Goal: Task Accomplishment & Management: Use online tool/utility

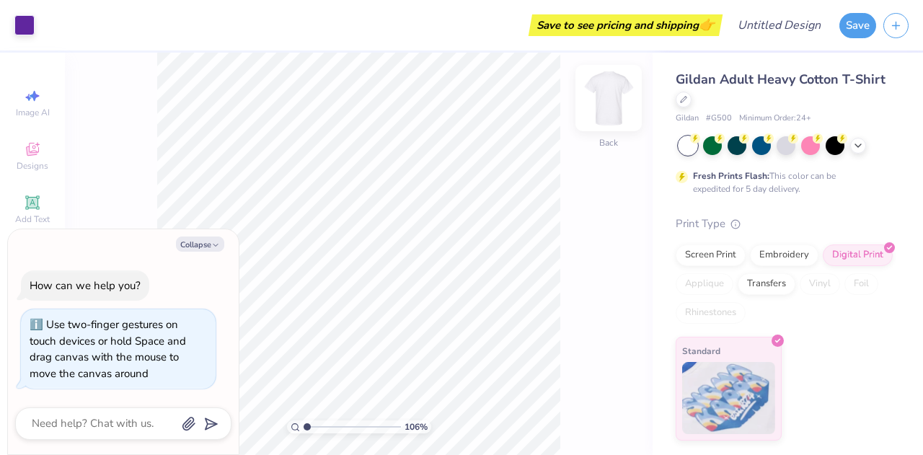
click at [599, 95] on img at bounding box center [609, 98] width 58 height 58
type input "1.06114705942199"
type textarea "x"
click at [689, 97] on div at bounding box center [684, 98] width 16 height 16
type input "1.06114705942199"
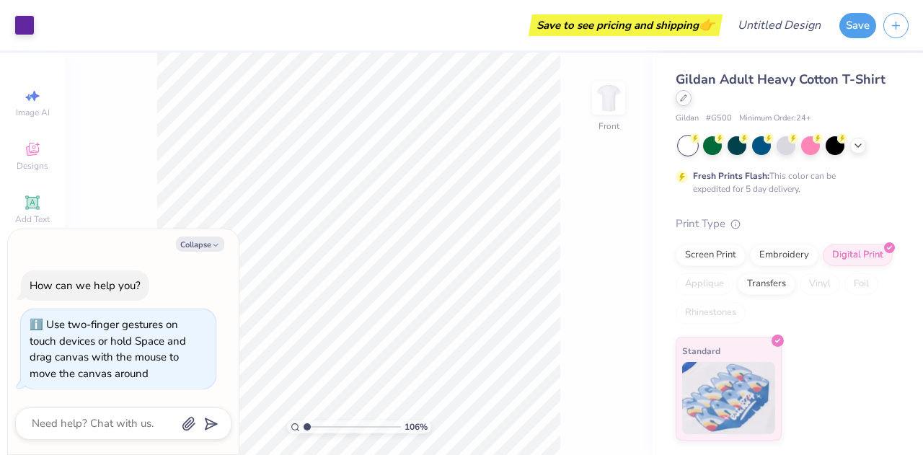
type textarea "x"
type input "1.06114705942199"
type textarea "x"
type input "1.06114705942199"
type textarea "x"
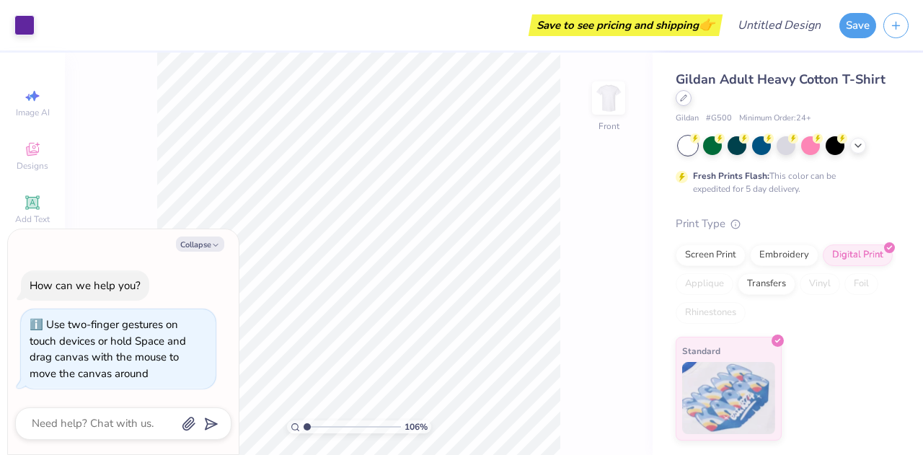
type input "1"
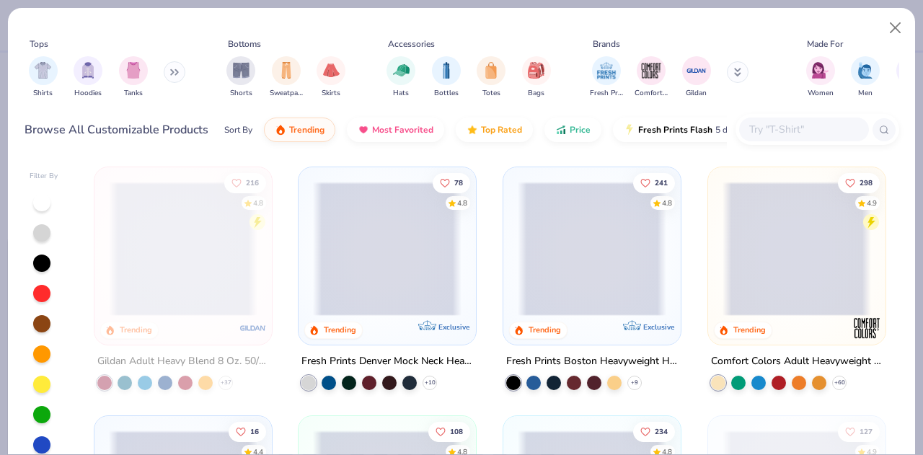
click at [170, 71] on button at bounding box center [175, 72] width 22 height 22
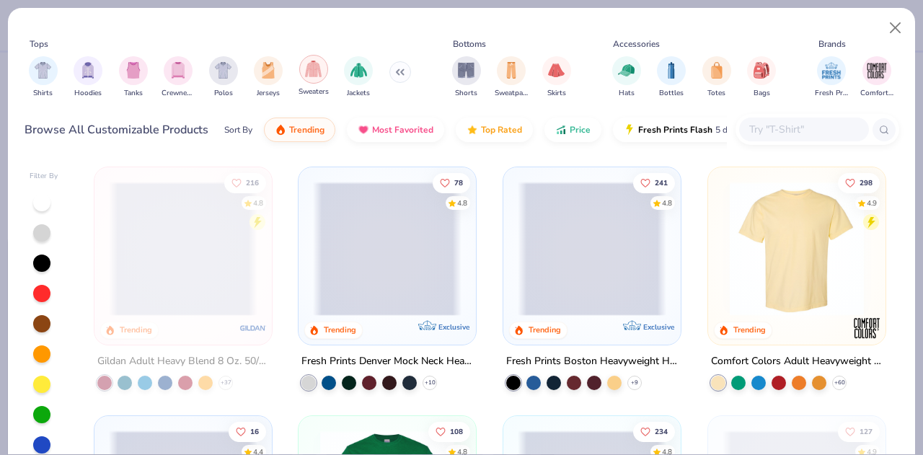
click at [311, 79] on div "filter for Sweaters" at bounding box center [313, 69] width 29 height 29
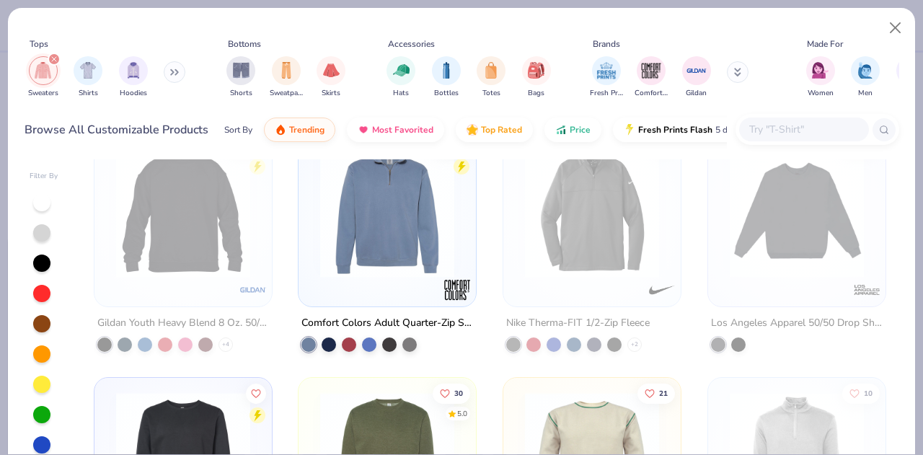
scroll to position [1027, 0]
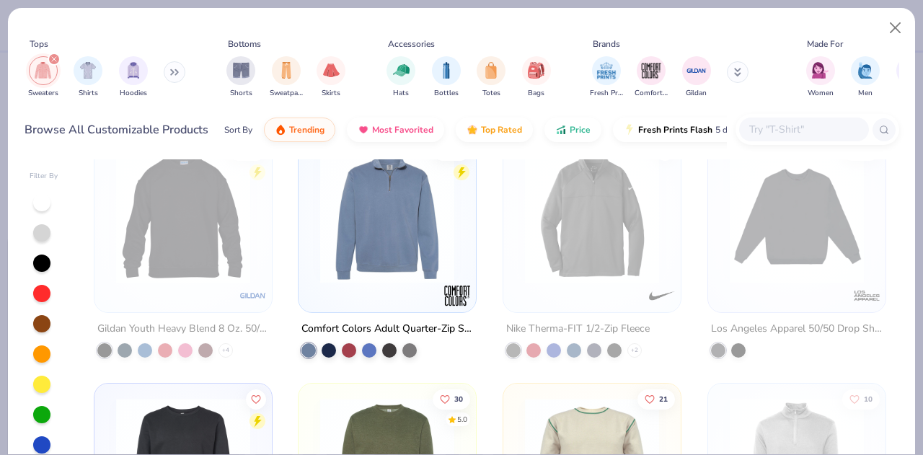
click at [384, 224] on img at bounding box center [387, 216] width 149 height 134
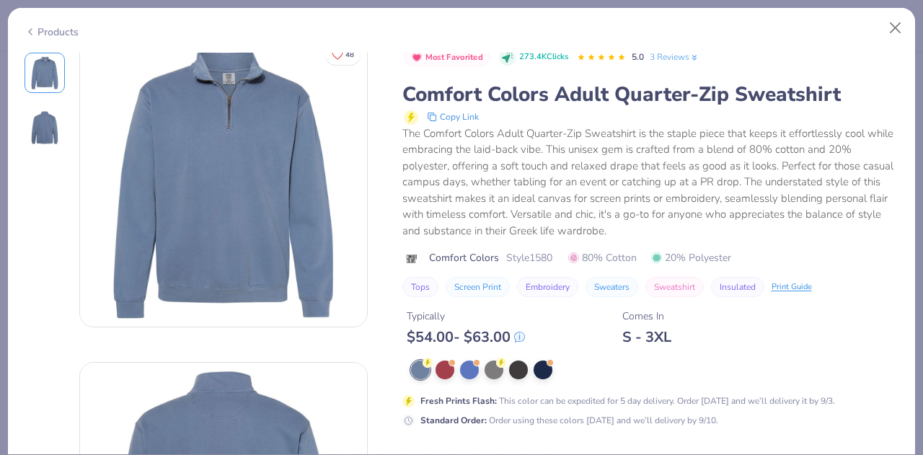
scroll to position [13, 0]
click at [896, 24] on button "Close" at bounding box center [895, 27] width 27 height 27
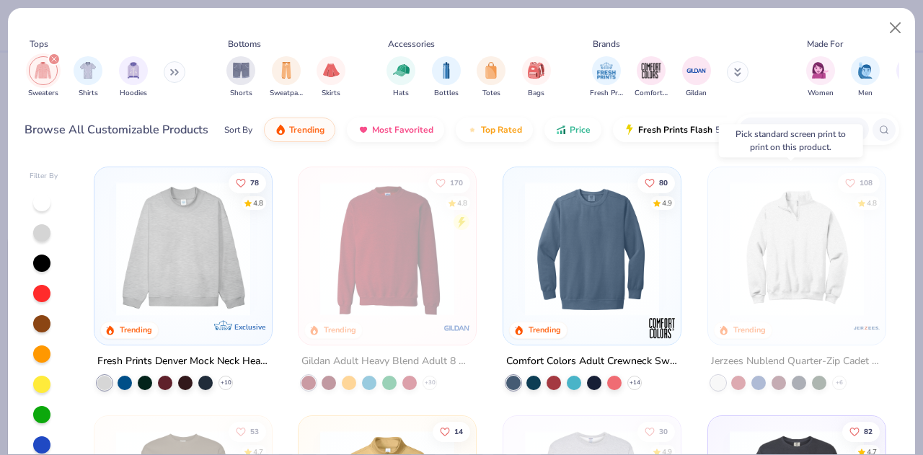
click at [797, 249] on img at bounding box center [796, 249] width 149 height 134
click at [797, 249] on div at bounding box center [647, 249] width 445 height 134
click at [734, 219] on img at bounding box center [796, 249] width 149 height 134
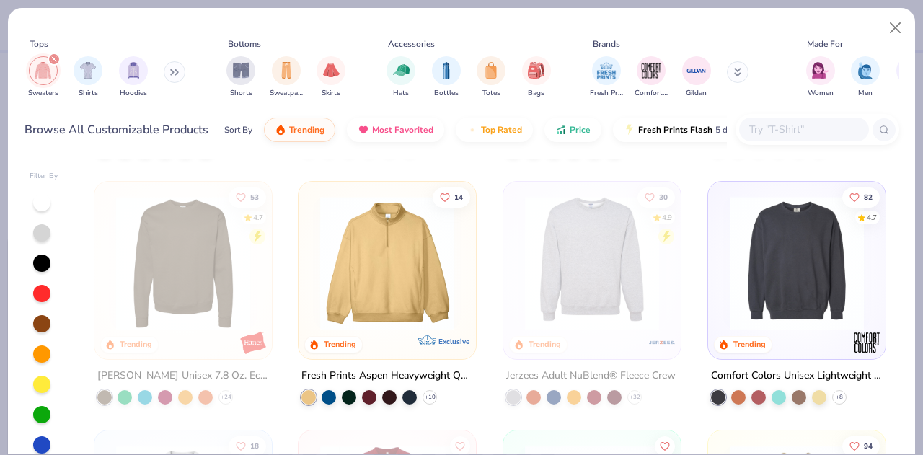
scroll to position [237, 0]
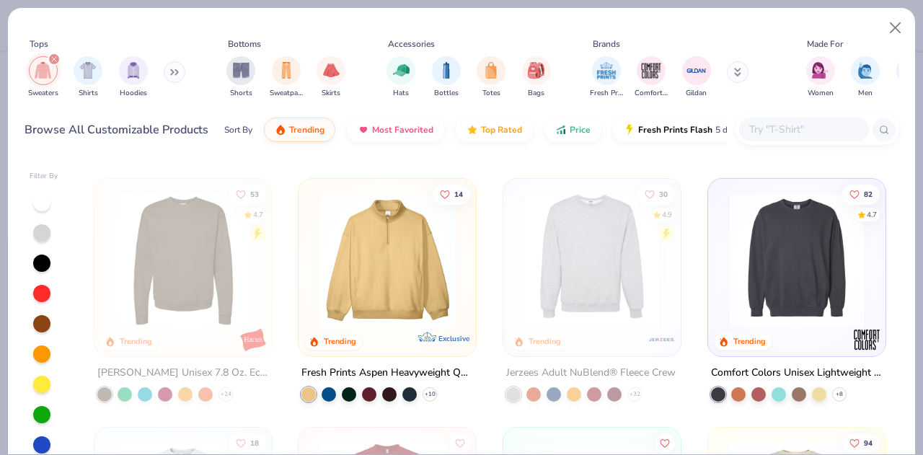
click at [373, 239] on img at bounding box center [387, 260] width 149 height 134
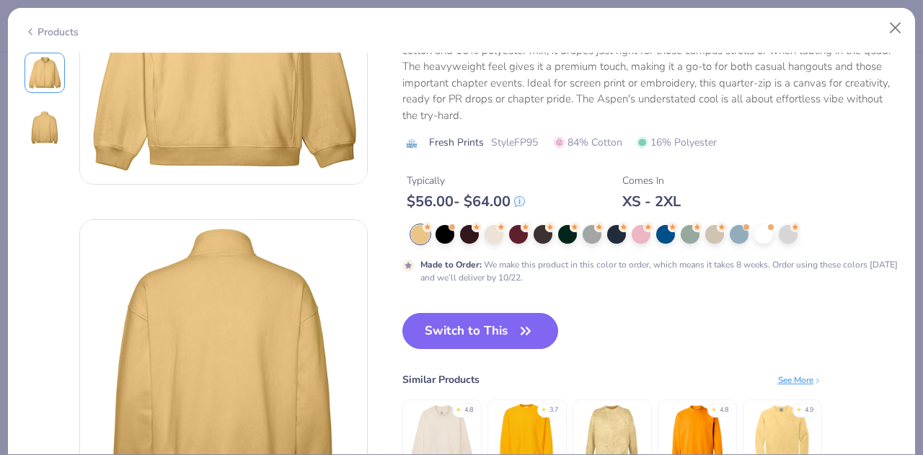
scroll to position [151, 0]
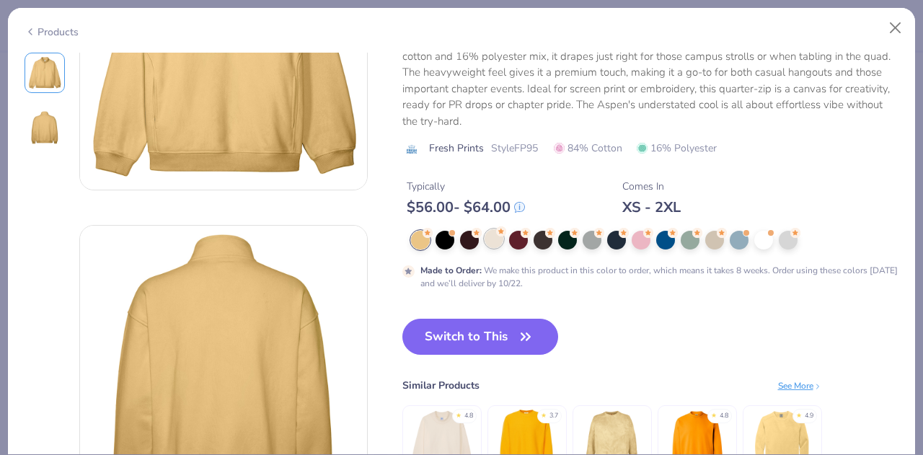
click at [494, 237] on div at bounding box center [494, 238] width 19 height 19
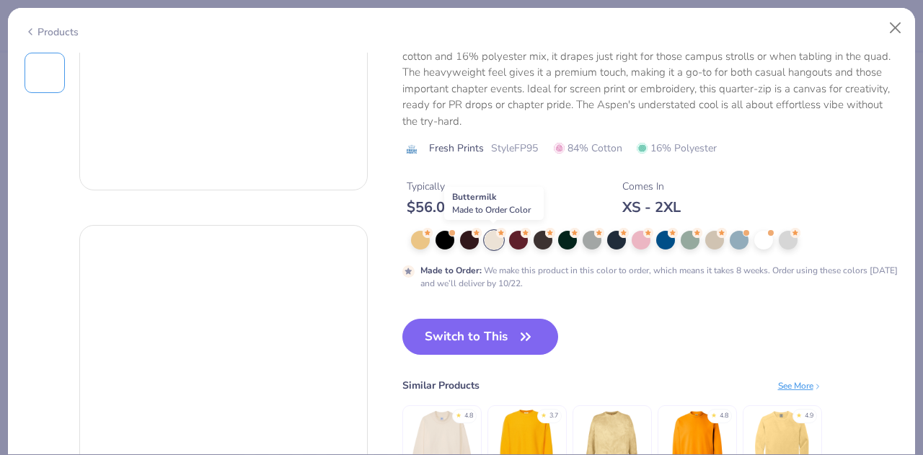
type textarea "x"
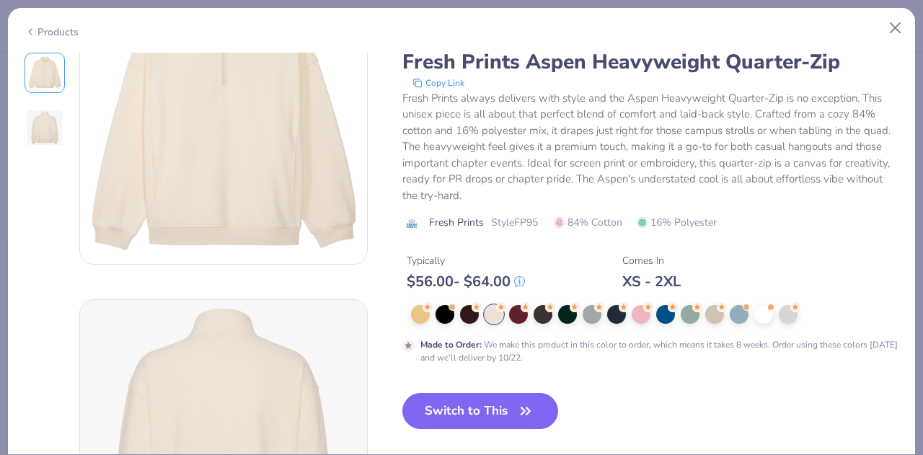
scroll to position [71, 0]
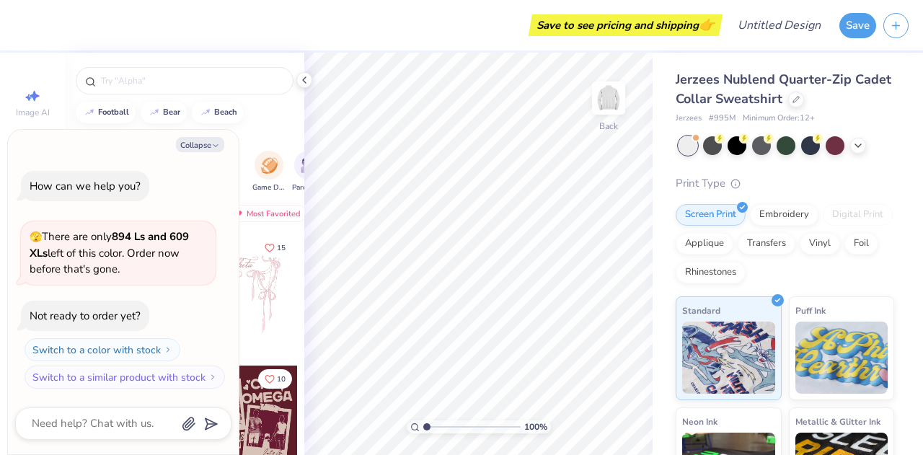
type textarea "x"
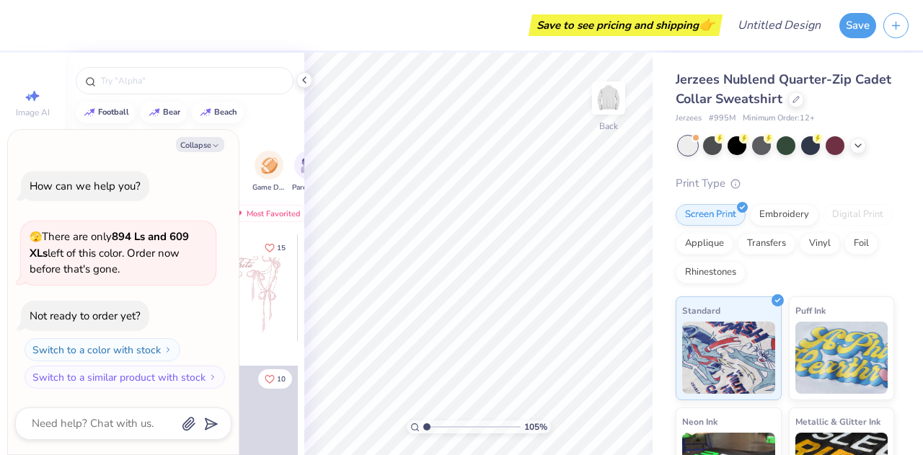
type input "1.05349141077175"
click at [266, 118] on div "football bear beach" at bounding box center [184, 113] width 239 height 22
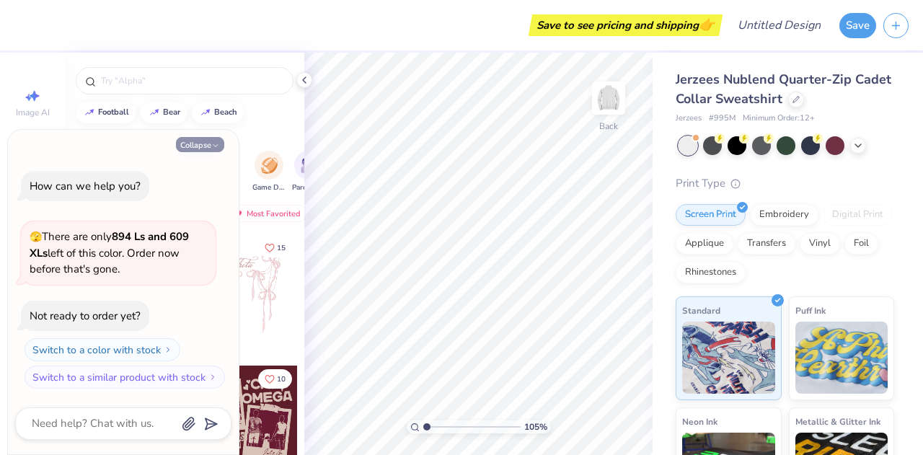
click at [209, 149] on button "Collapse" at bounding box center [200, 144] width 48 height 15
type textarea "x"
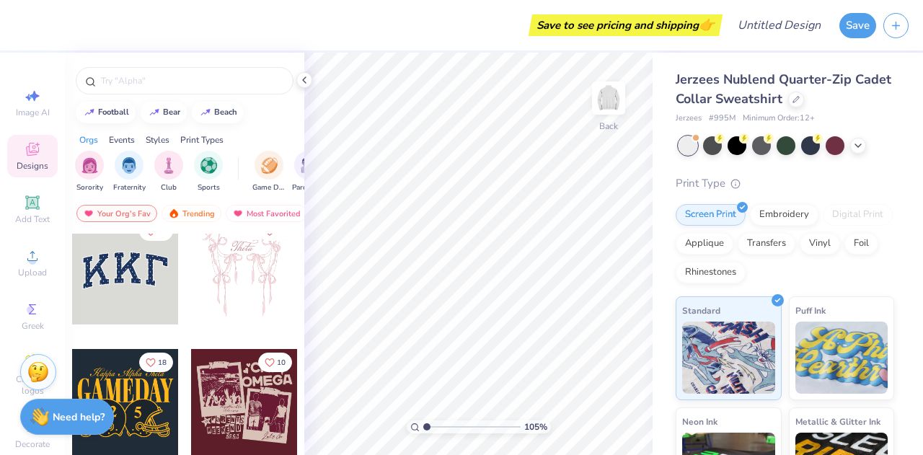
scroll to position [14, 0]
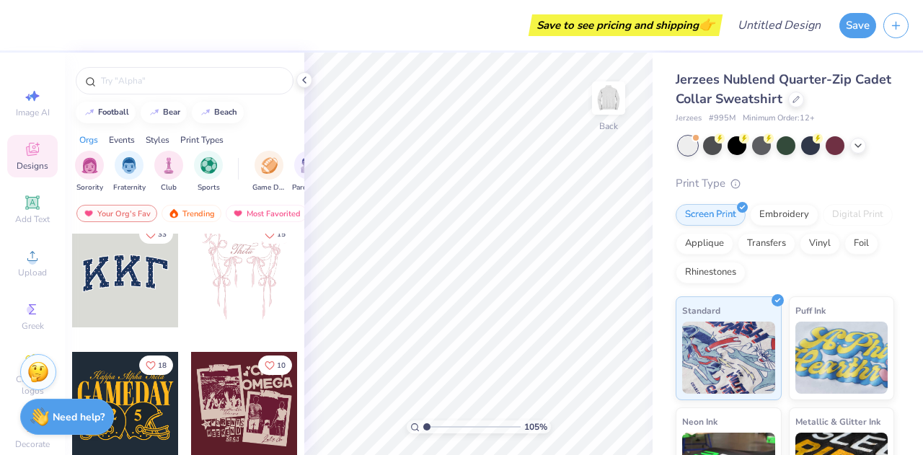
click at [131, 285] on div at bounding box center [125, 274] width 107 height 107
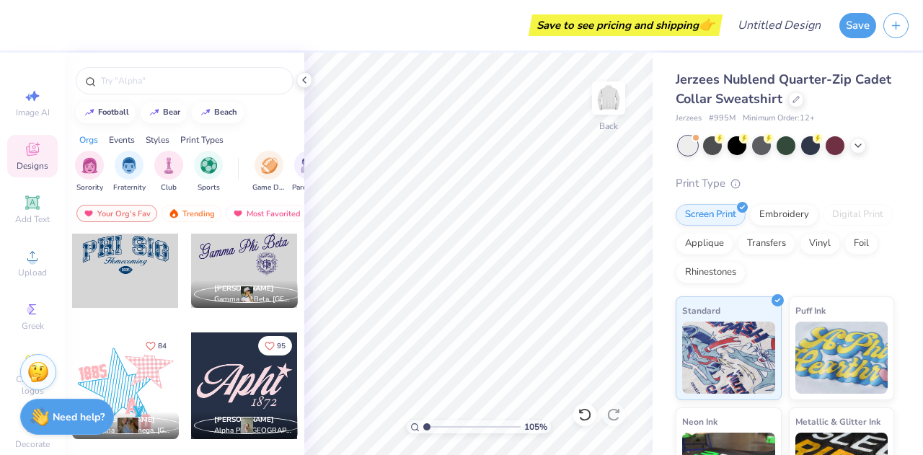
scroll to position [800, 0]
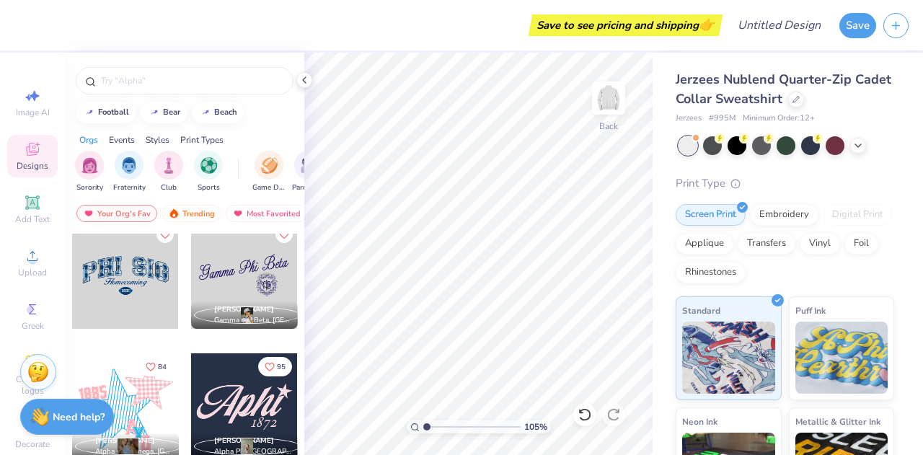
click at [134, 288] on div at bounding box center [125, 275] width 107 height 107
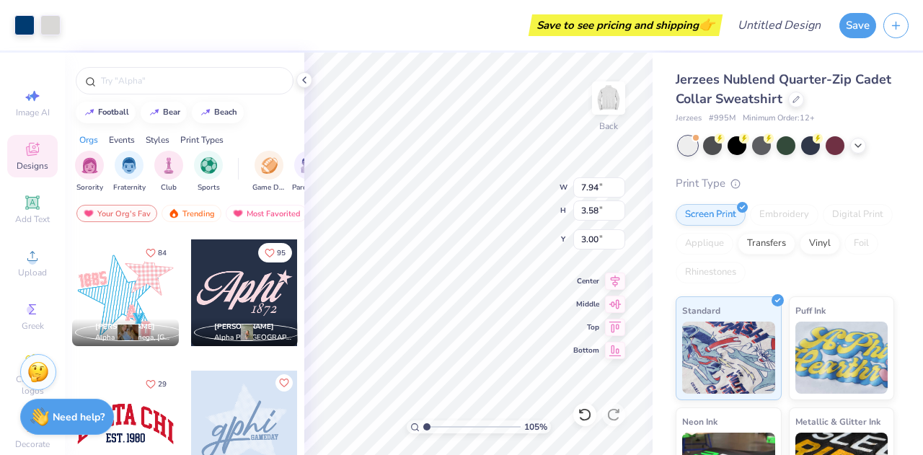
scroll to position [902, 0]
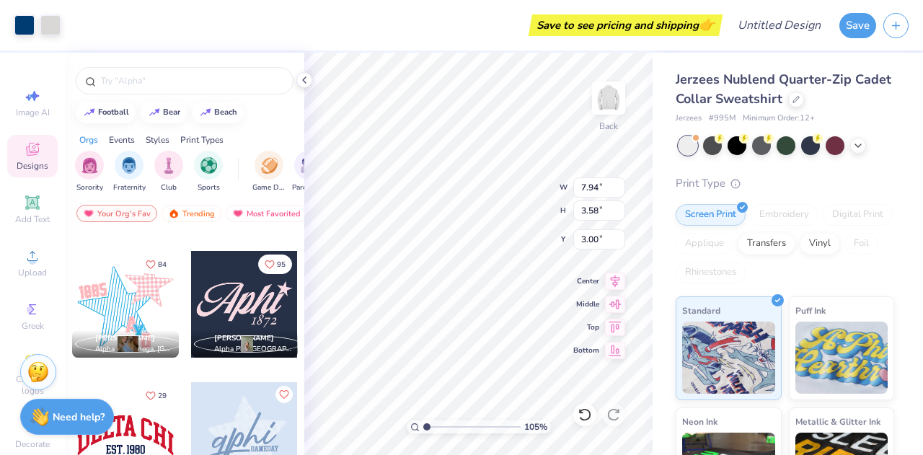
click at [234, 309] on div at bounding box center [244, 304] width 107 height 107
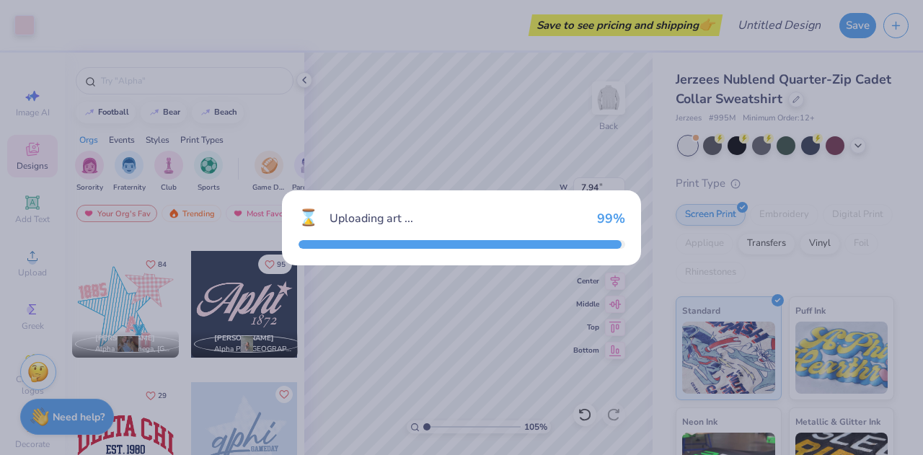
type input "1.05349141077175"
type input "3.96"
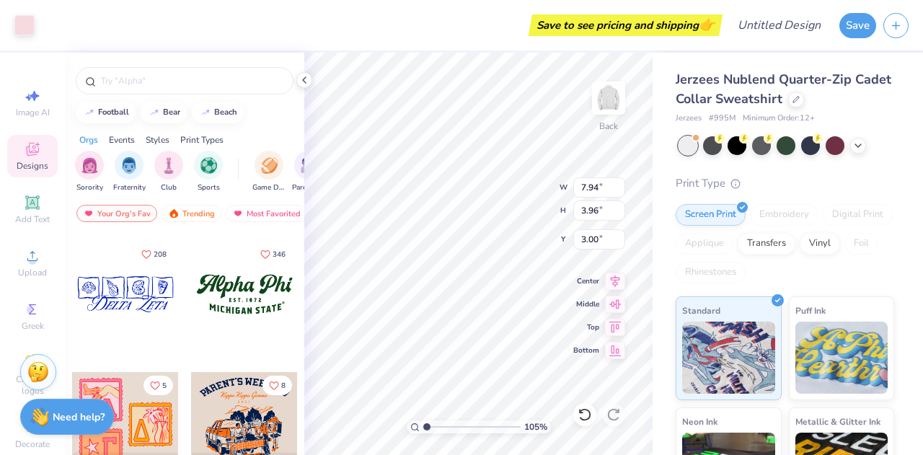
scroll to position [1438, 0]
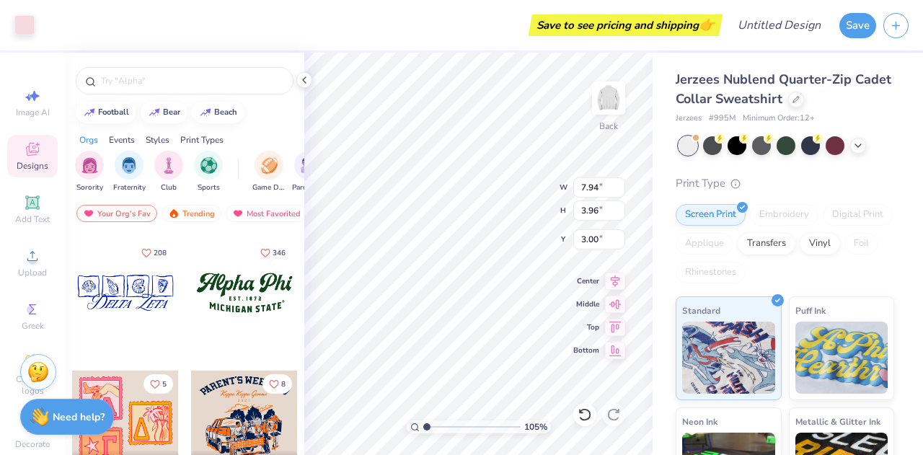
click at [255, 305] on div at bounding box center [244, 292] width 107 height 107
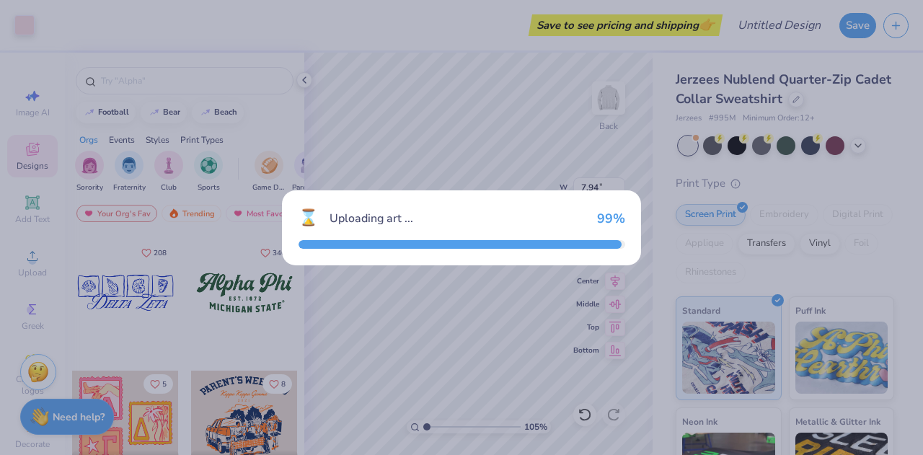
type input "1.05349141077175"
type input "3.38"
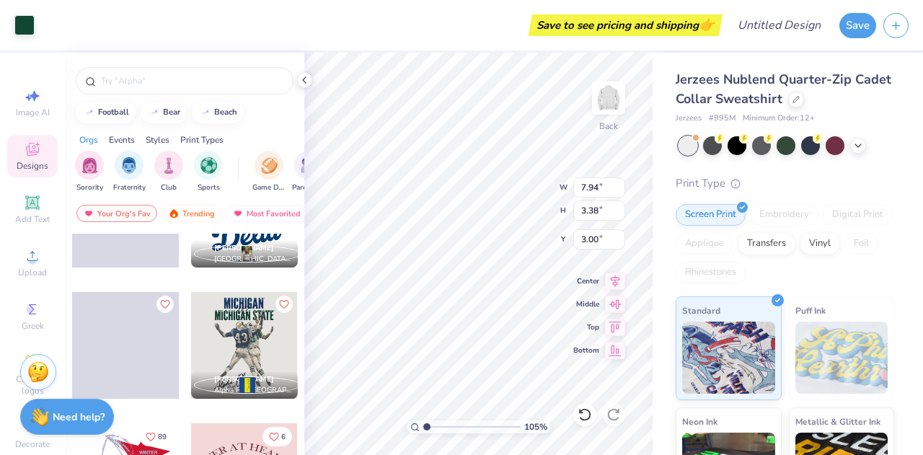
scroll to position [12171, 0]
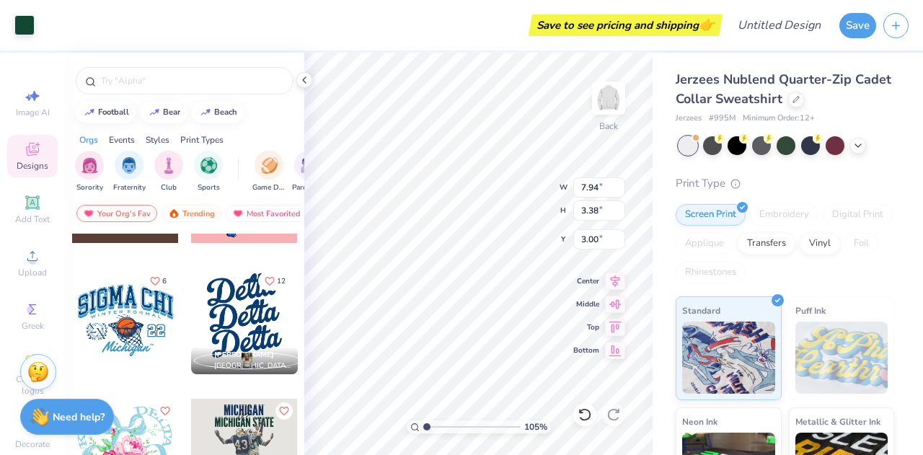
type input "1.05349141077175"
type input "6.96"
type input "1.05349141077175"
type input "9.48"
type input "1.05349141077175"
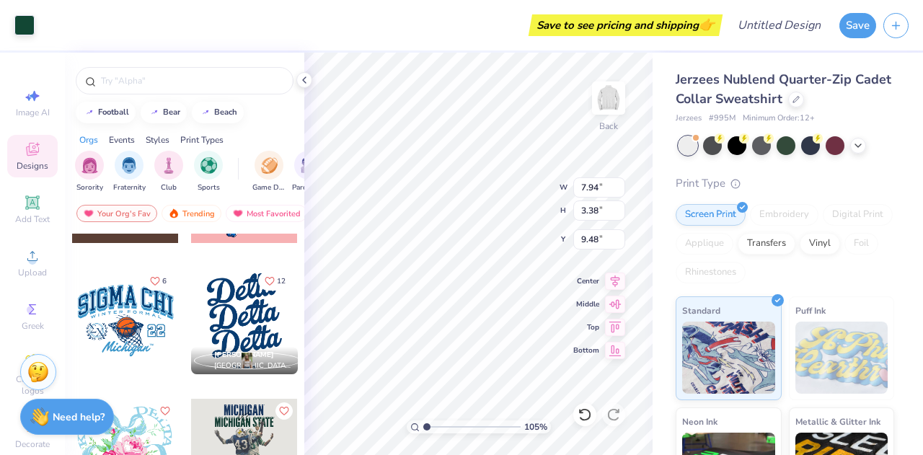
type input "3.96"
type input "3.00"
type input "1.05349141077175"
type input "15.11"
type input "1.05349141077175"
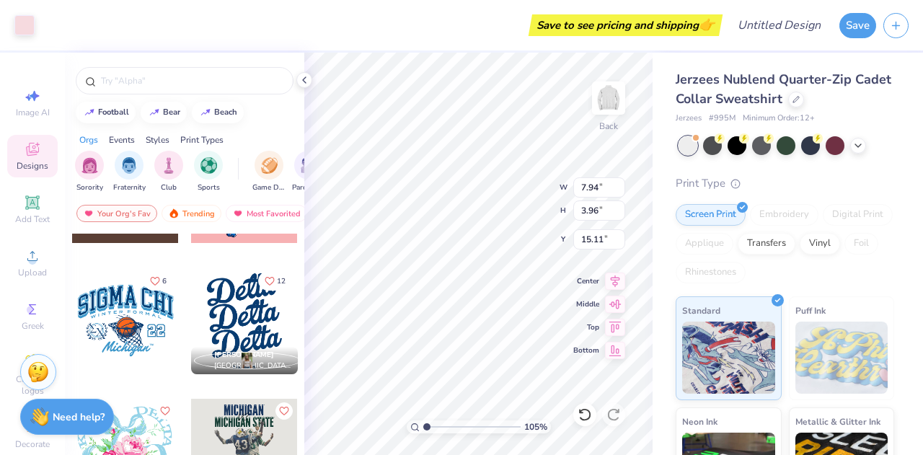
type input "3.58"
type input "3.00"
type input "1.05349141077175"
type input "4.54"
type input "1.05349141077175"
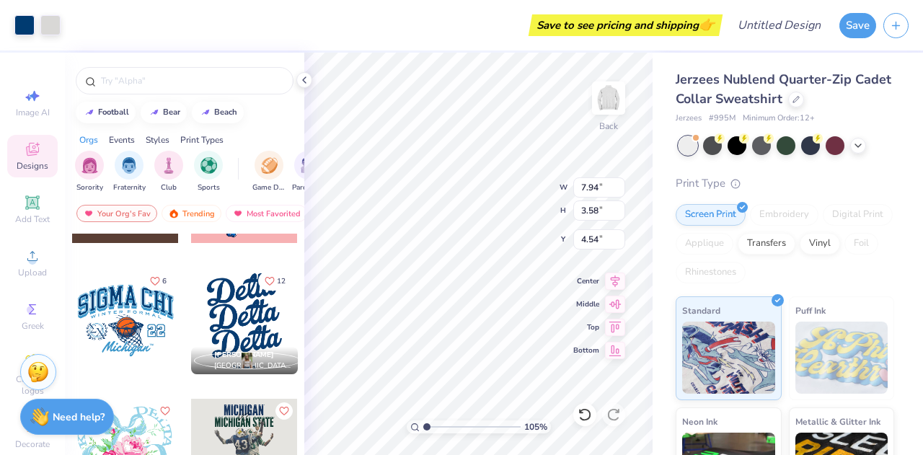
type input "3.51"
type input "1.05349141077175"
type input "7.73"
type input "2.26"
type input "3.63"
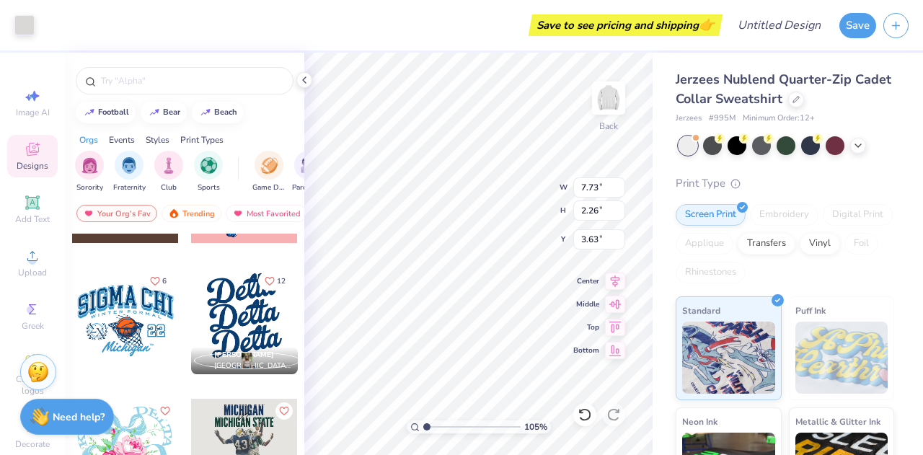
type input "1.05349141077175"
type input "6.82"
type input "2.00"
type input "3.89"
type input "1.05349141077175"
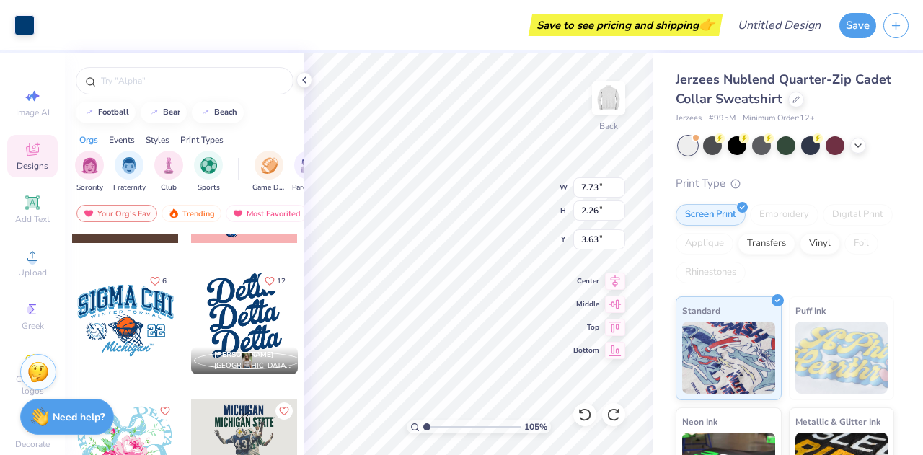
type input "6.31"
type input "1.84"
type input "4.05"
type input "1.05349141077175"
type input "3.47"
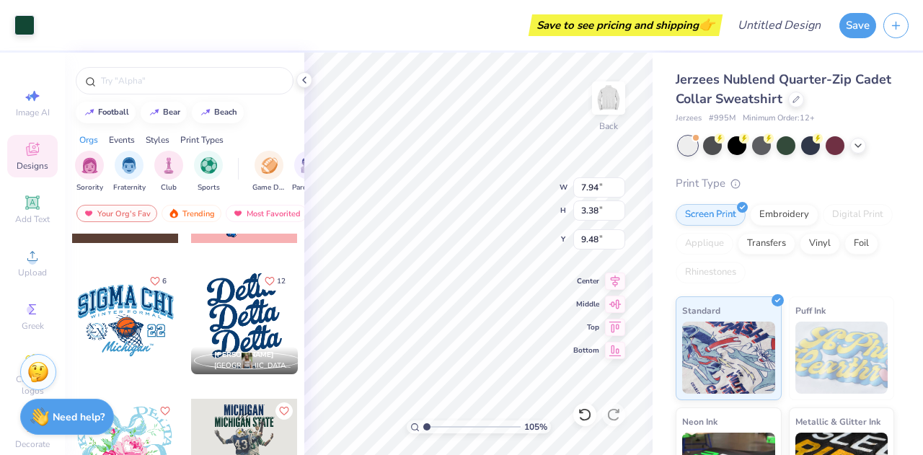
type input "1.05349141077175"
type input "3.00"
type input "1.05349141077175"
type input "7.91"
type input "1.99"
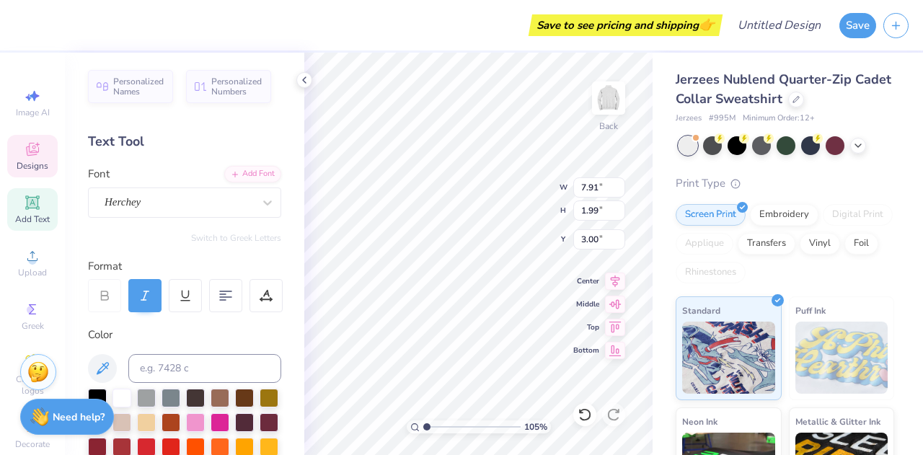
scroll to position [12, 4]
type input "1.05349141077175"
type textarea "Alpha Phi="
type input "1.05349141077175"
type textarea "Alpha Phi"
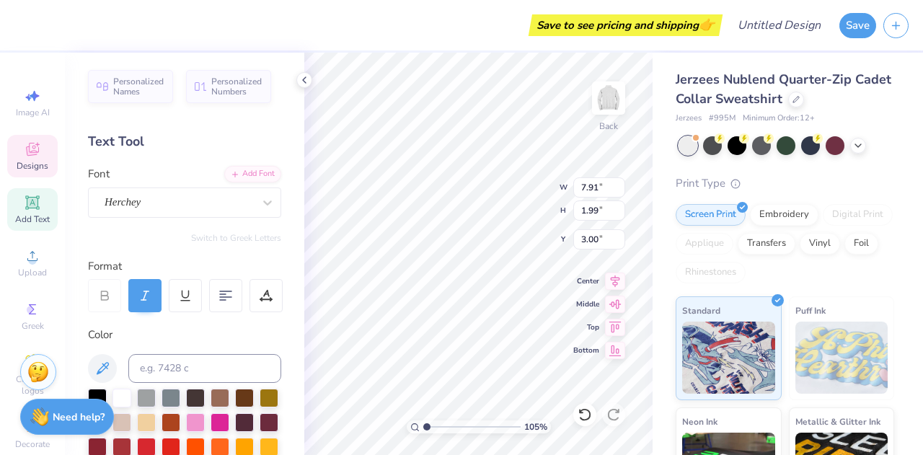
type input "1.05349141077175"
type textarea "Alpha Ph"
type input "1.05349141077175"
type textarea "Alpha P"
type input "1.05349141077175"
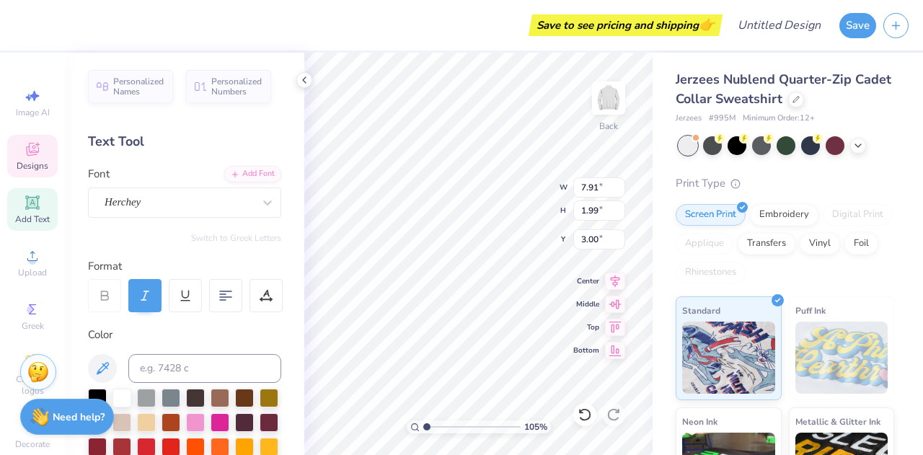
type textarea "Alpha"
type input "1.05349141077175"
type textarea "Alpha"
type input "1.05349141077175"
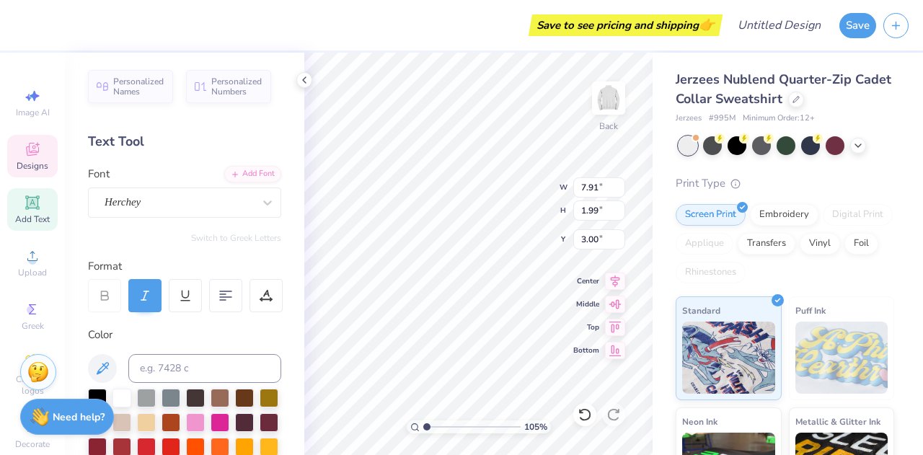
type textarea "Alpha"
type input "1.05349141077175"
type textarea "Alpha C"
type input "1.05349141077175"
type textarea "Alpha Ch"
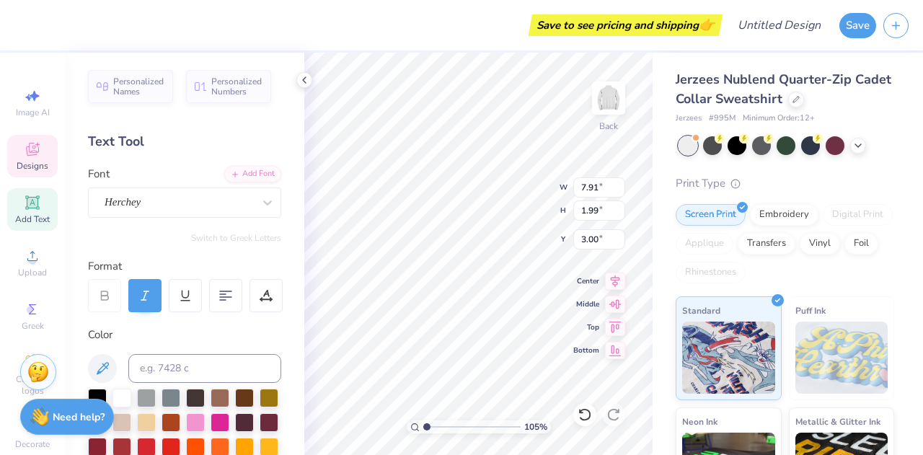
type input "1.05349141077175"
type textarea "Alpha Chi"
type input "1.05349141077175"
type textarea "Alpha Chi"
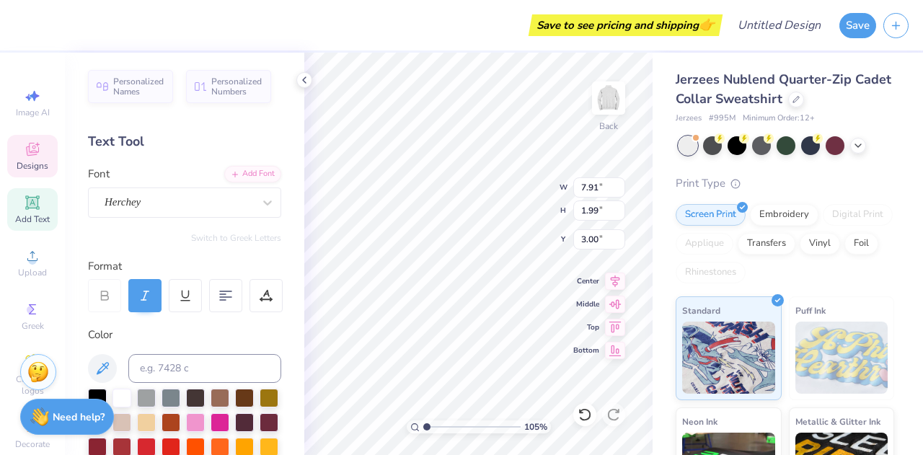
type input "1.05349141077175"
type input "6.06"
type input "0.90"
type input "5.48"
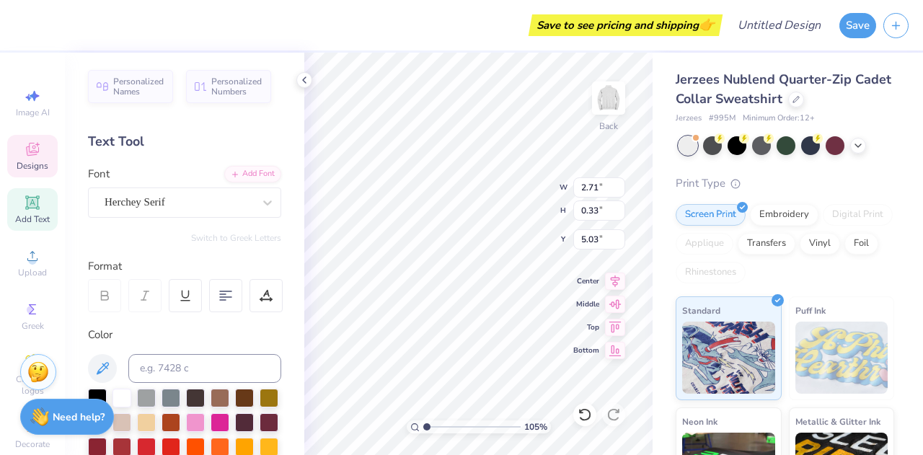
type input "1.05349141077175"
type textarea "E S T . 1 8 7"
type input "1.05349141077175"
type textarea "E S T . 1 8"
type input "1.05349141077175"
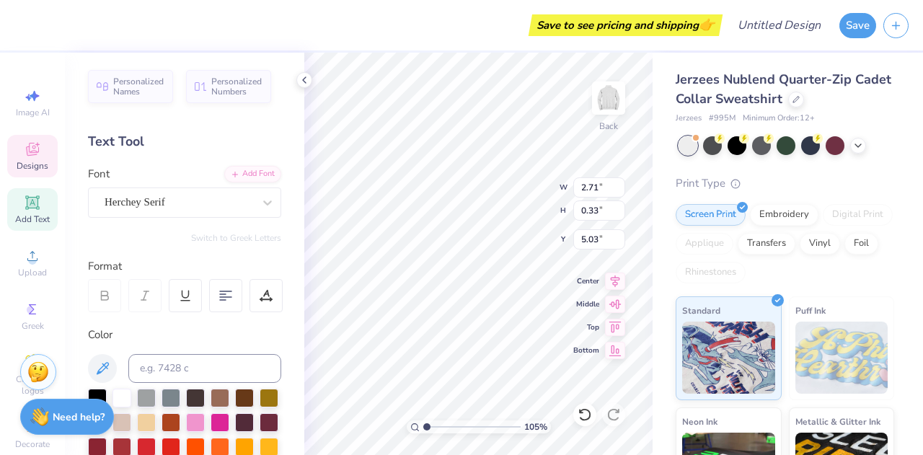
type textarea "E S T . 1 8 8"
type input "1.05349141077175"
type textarea "E S T . 1 8 85"
type input "1.05349141077175"
type input "6.06"
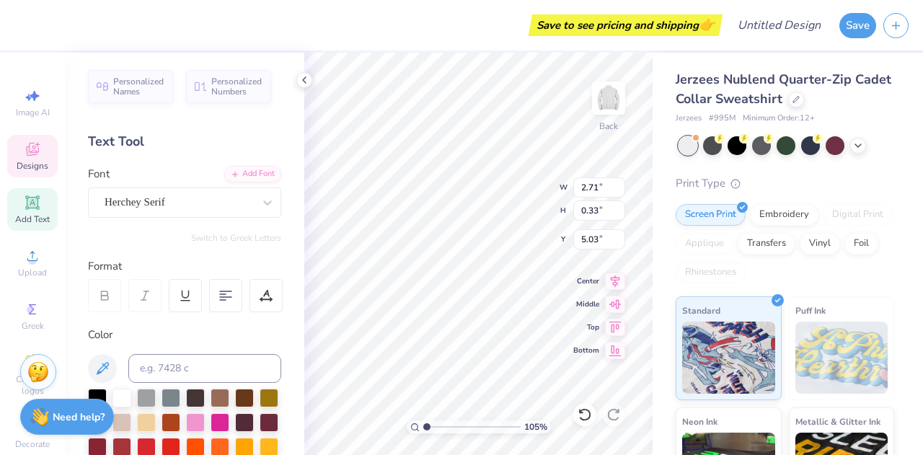
type input "0.90"
type input "5.48"
type input "1.05349141077175"
type input "0.21"
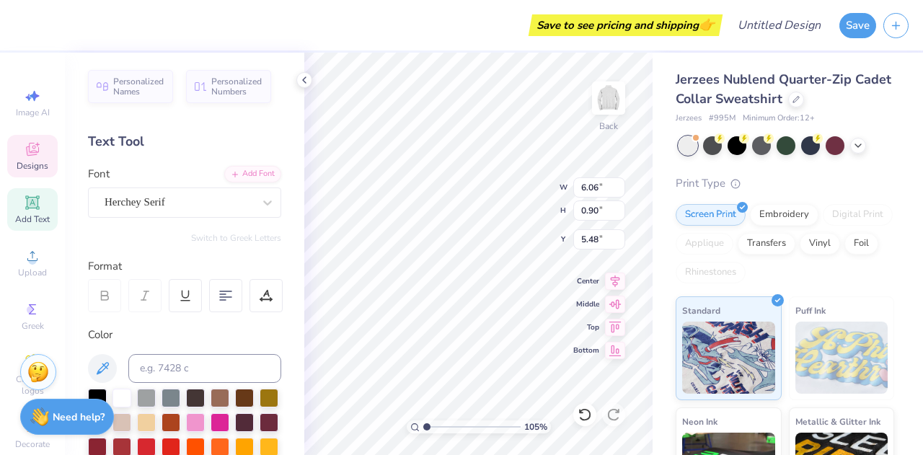
type input "5.33"
type input "1.05349141077175"
type textarea "P"
type input "1.05349141077175"
type textarea "Pa"
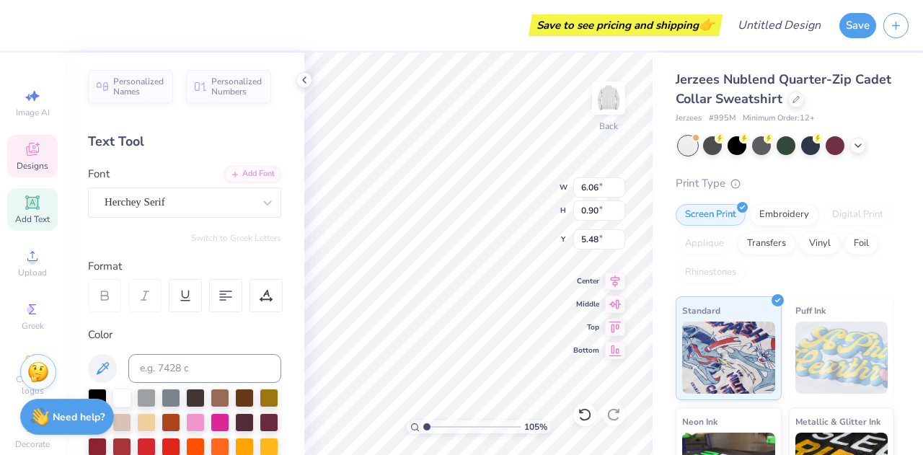
type input "1.05349141077175"
type textarea "Par"
type input "1.05349141077175"
type textarea "Paren"
type input "1.05349141077175"
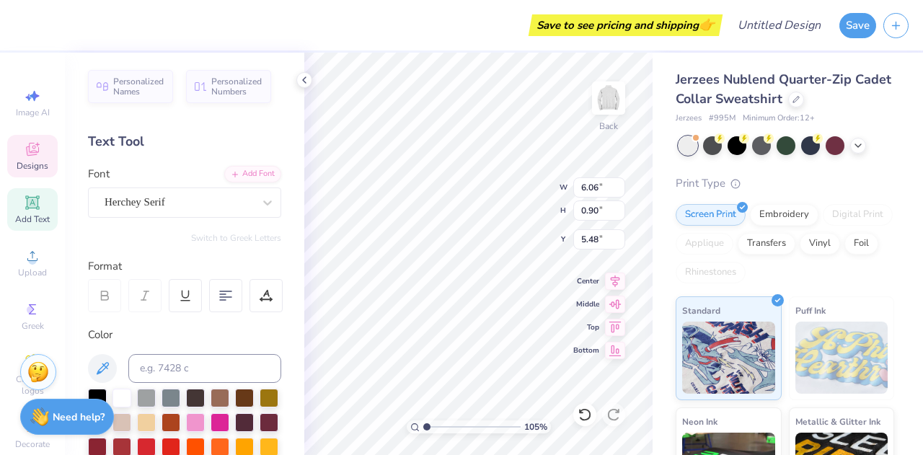
type textarea "Parent"
type input "1.05349141077175"
type textarea "Parents"
type input "1.05349141077175"
type textarea "Parents w"
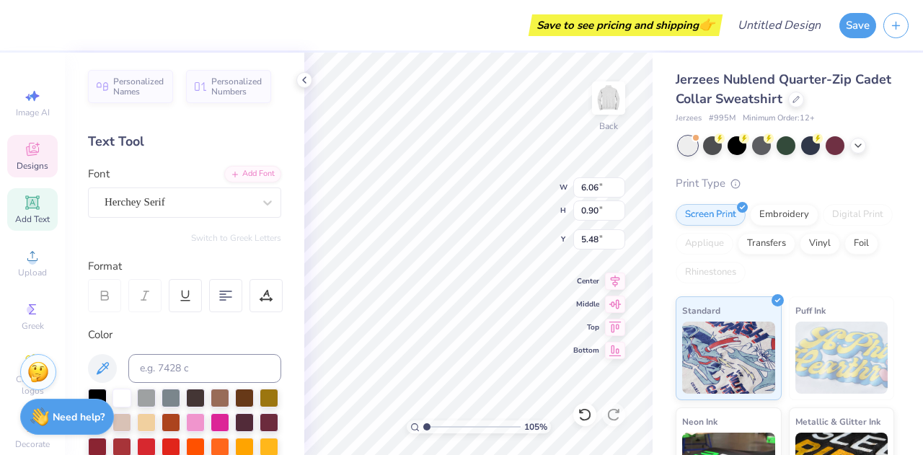
type input "1.05349141077175"
type textarea "Parents we"
type input "1.05349141077175"
type textarea "Parents wee"
type input "1.05349141077175"
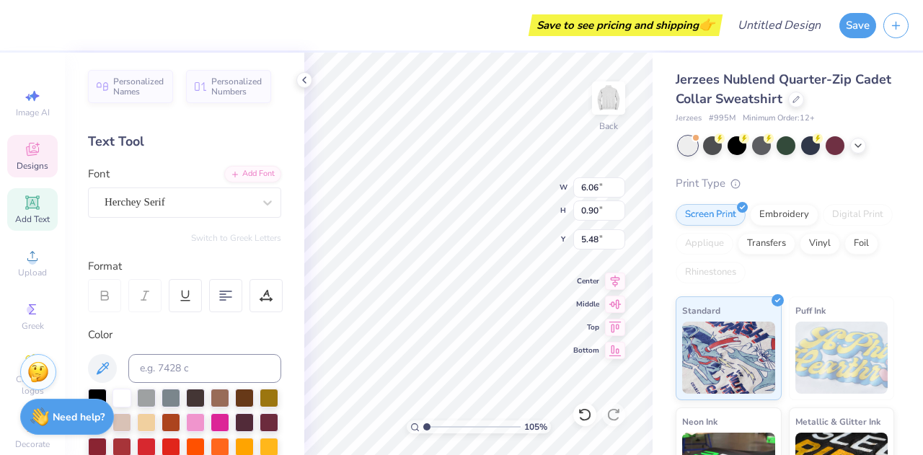
type textarea "Parents week"
type input "1.05349141077175"
type textarea "Parents weeken"
type input "1.05349141077175"
type textarea "Parents weekend"
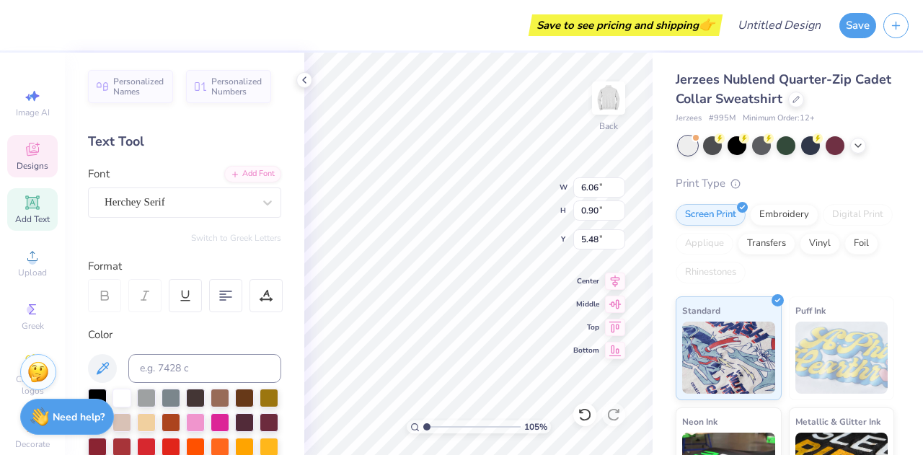
type input "1.05349141077175"
type textarea "Parents weekend 2"
type input "1.05349141077175"
type textarea "Parents weekend 20"
type input "1.05349141077175"
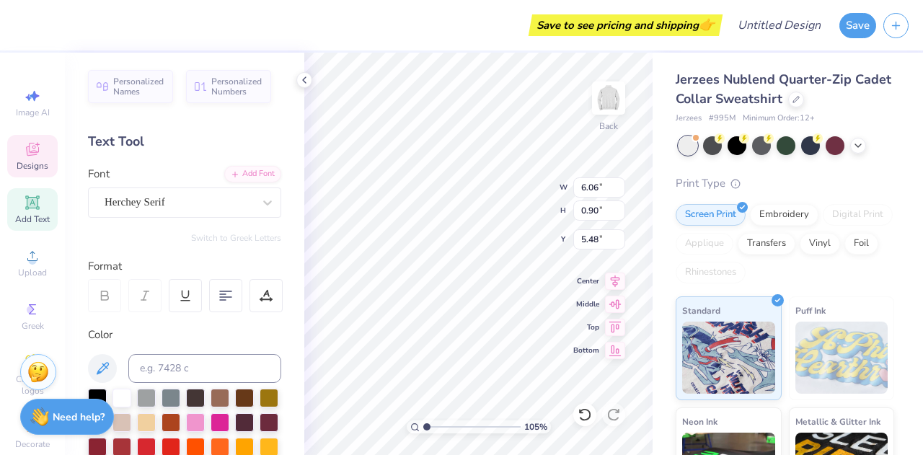
type textarea "Parents weekend 202"
type input "1.05349141077175"
type textarea "Parents weekend 2025"
type input "1.05349141077175"
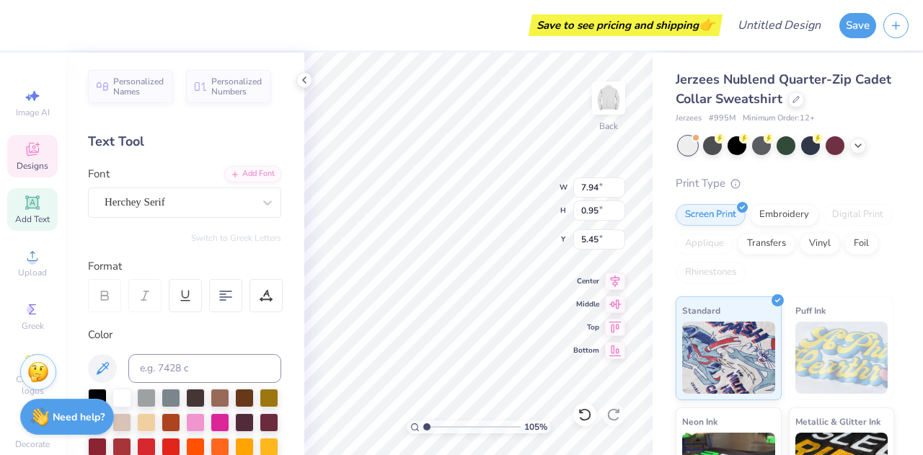
type input "2.60"
type input "0.32"
type input "5.06"
type input "1.05349141077175"
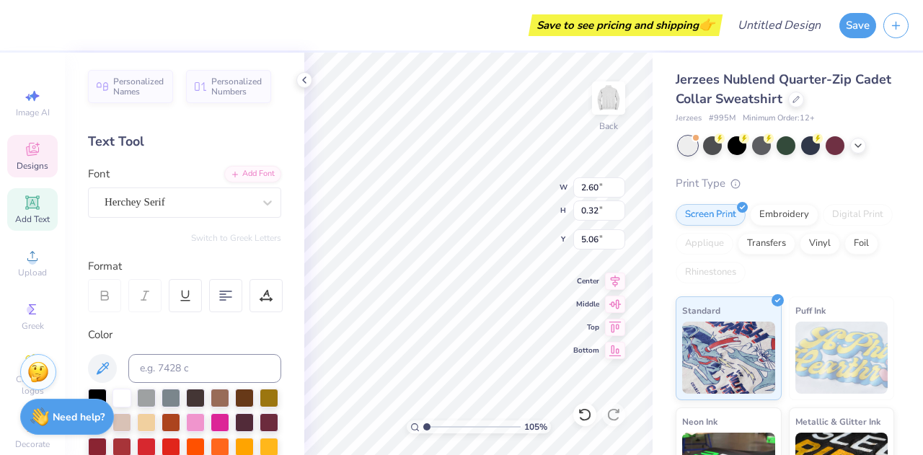
type textarea "P"
type input "1.05349141077175"
type textarea "Pa"
type input "1.05349141077175"
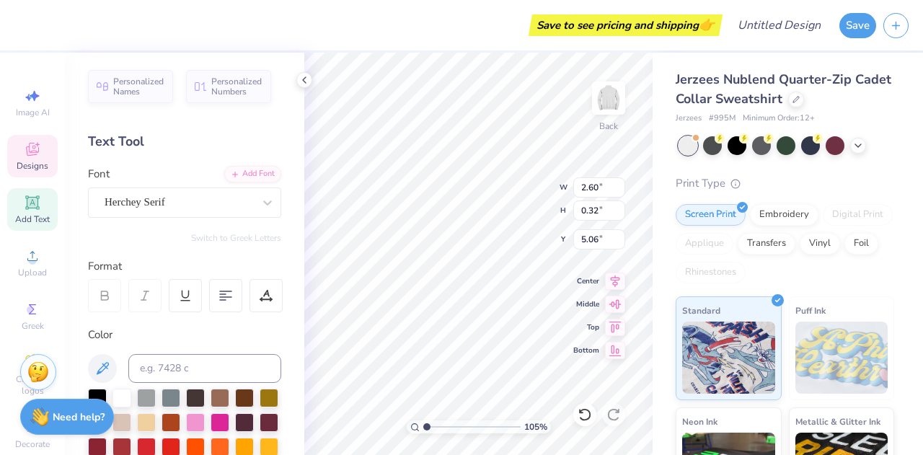
type textarea "Par"
type input "1.05349141077175"
type textarea "Pare"
type input "1.05349141077175"
type textarea "Parent"
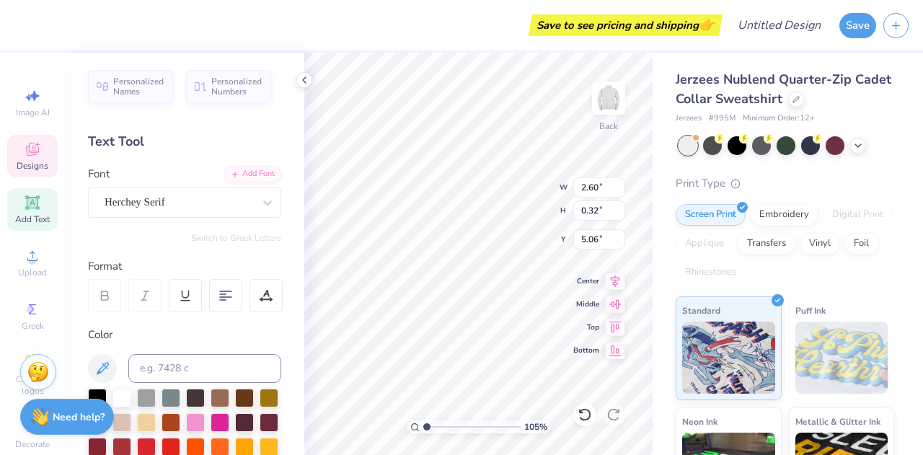
type input "1.05349141077175"
type textarea "Parents"
type input "1.05349141077175"
type textarea "Parents w"
type input "1.05349141077175"
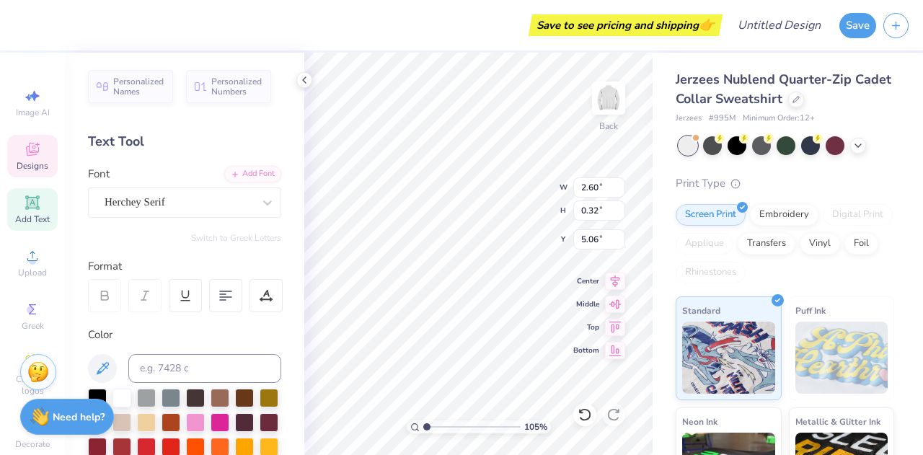
type textarea "Parents we"
type input "1.05349141077175"
type textarea "Parents week"
type input "1.05349141077175"
type textarea "Parents weeke"
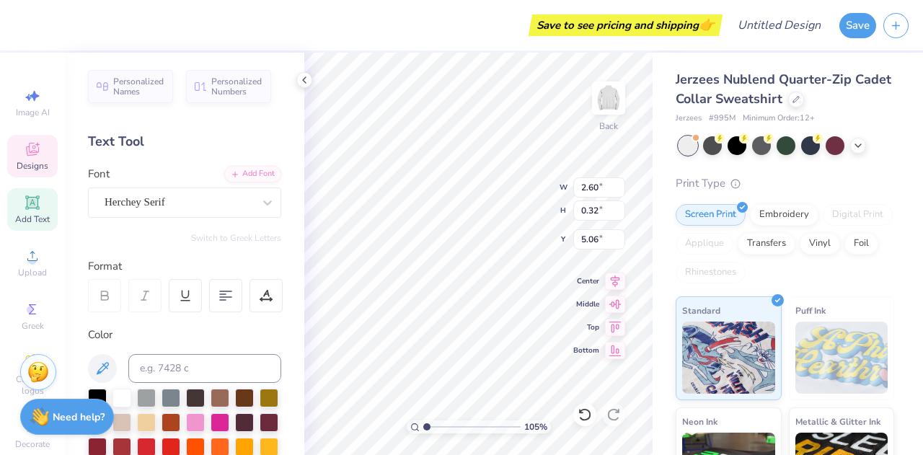
type input "1.05349141077175"
type textarea "Parents weeken"
type input "1.05349141077175"
type textarea "Parents weekend"
type input "1.05349141077175"
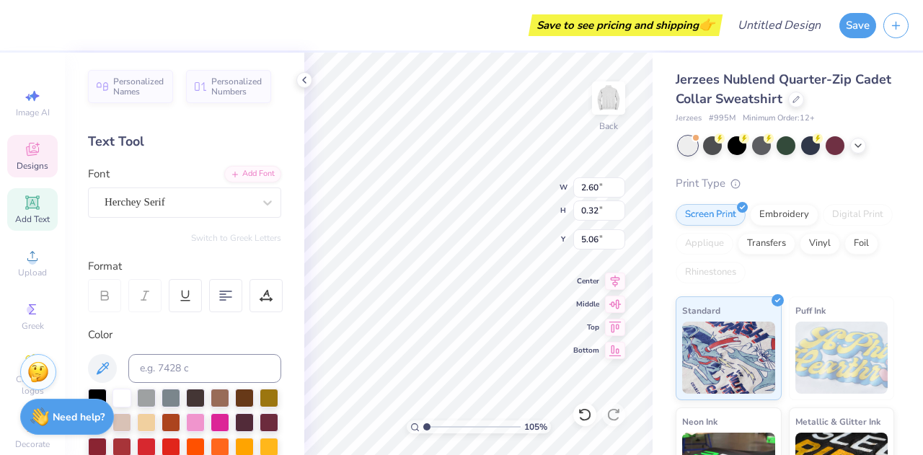
type textarea "Parents weekend"
type input "1.05349141077175"
type textarea "Parents weekend 2"
type input "1.05349141077175"
type textarea "Parents weekend 202"
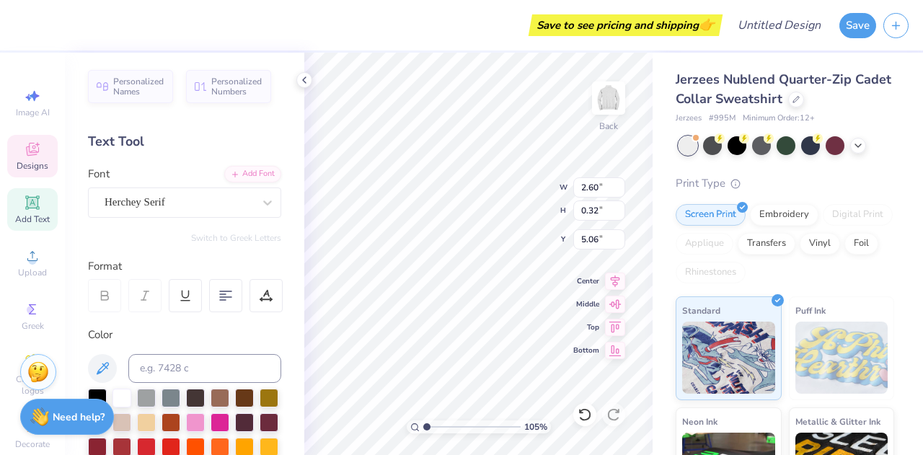
type input "1.05349141077175"
type textarea "Parents weekend 2025"
click at [489, 200] on div "105 % Back W 2.60 2.60 " H 0.32 0.32 " Y 5.06 5.06 " Center Middle Top Bottom" at bounding box center [478, 254] width 348 height 402
type input "1.05349141077175"
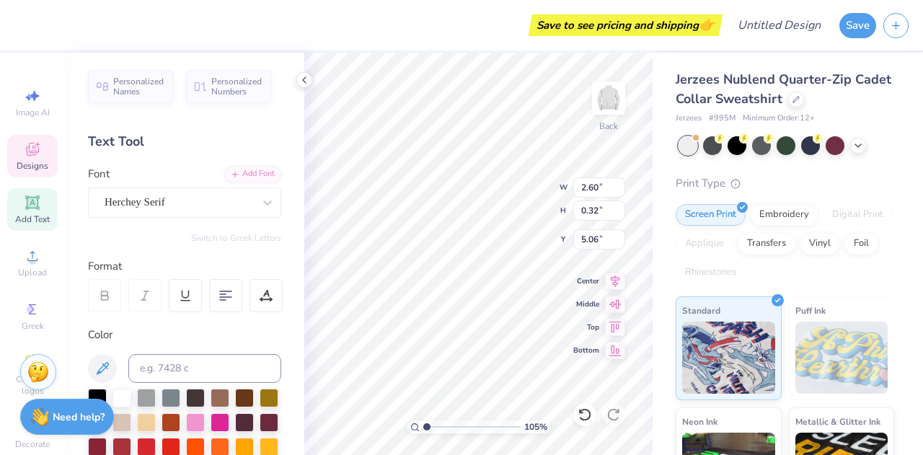
type input "7.94"
type input "0.95"
type input "5.45"
type input "1.05349141077175"
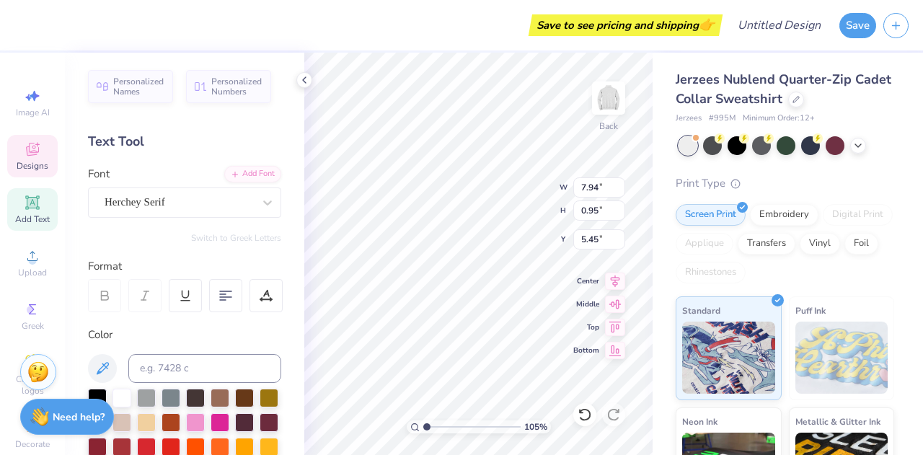
type textarea "G"
type input "1.05349141077175"
type textarea "Geo"
type input "1.05349141077175"
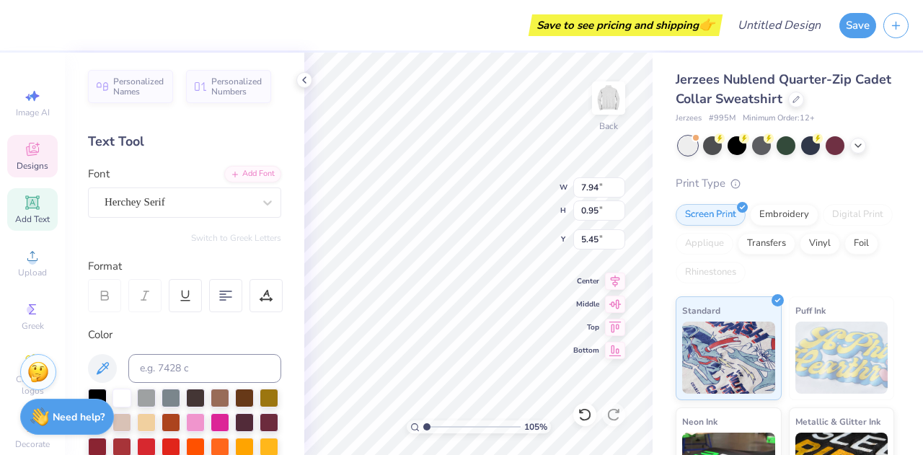
type textarea "Geor"
type input "1.05349141077175"
type textarea "Georgi"
type input "1.05349141077175"
type textarea "Georgia"
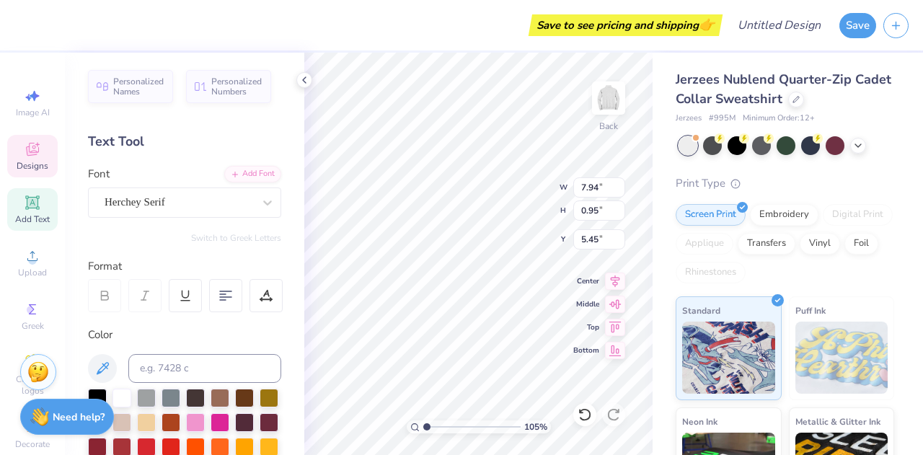
type input "1.05349141077175"
type textarea "Georgia T"
type input "1.05349141077175"
type textarea "Georgia Te"
type input "1.05349141077175"
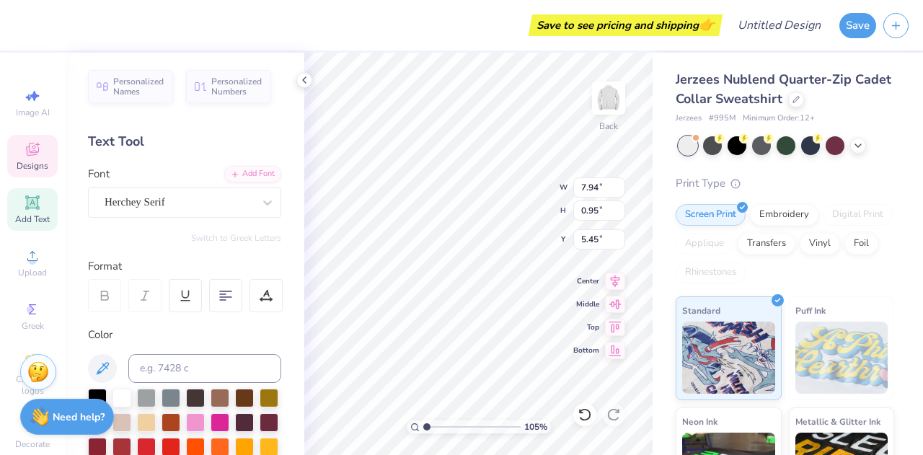
type textarea "Georgia Tech"
type input "1.05349141077175"
type textarea "Georgia Tech"
type input "1.05349141077175"
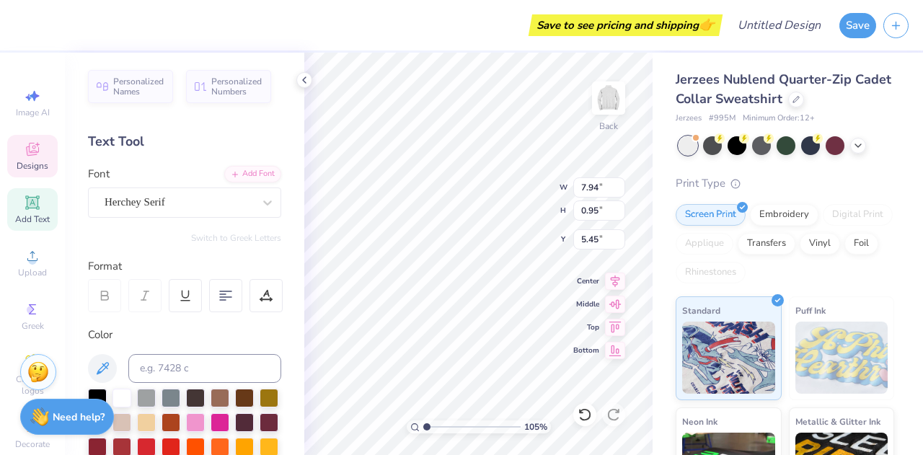
type textarea "Georgia Tech"
type input "1.05349141077175"
type input "4.53"
type input "0.72"
type input "5.58"
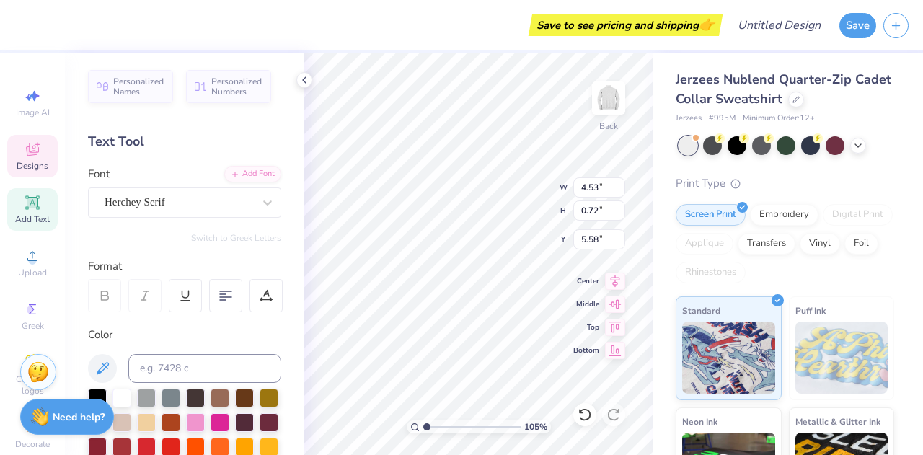
type input "1.05349141077175"
type textarea "Georgia ITech"
type input "1.05349141077175"
type textarea "Georgia InTech"
type input "1.05349141077175"
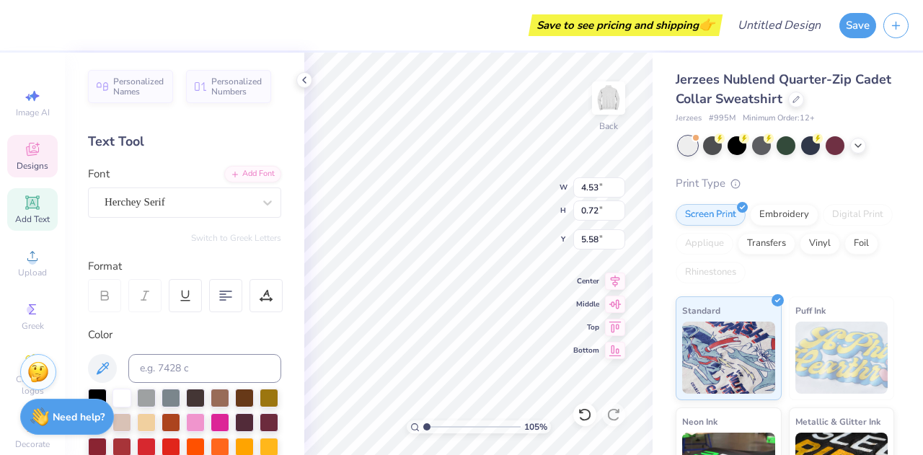
type textarea "Georgia InsTech"
type input "1.05349141077175"
type textarea "Georgia InstTech"
type input "1.05349141077175"
type textarea "Georgia InstiTech"
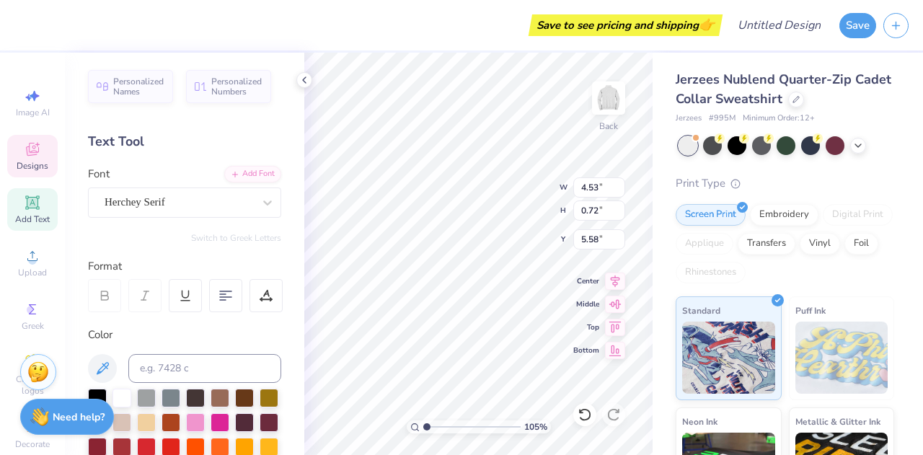
type input "1.05349141077175"
type textarea "Georgia InstituTech"
type input "1.05349141077175"
type textarea "Georgia InstitutTech"
type input "1.05349141077175"
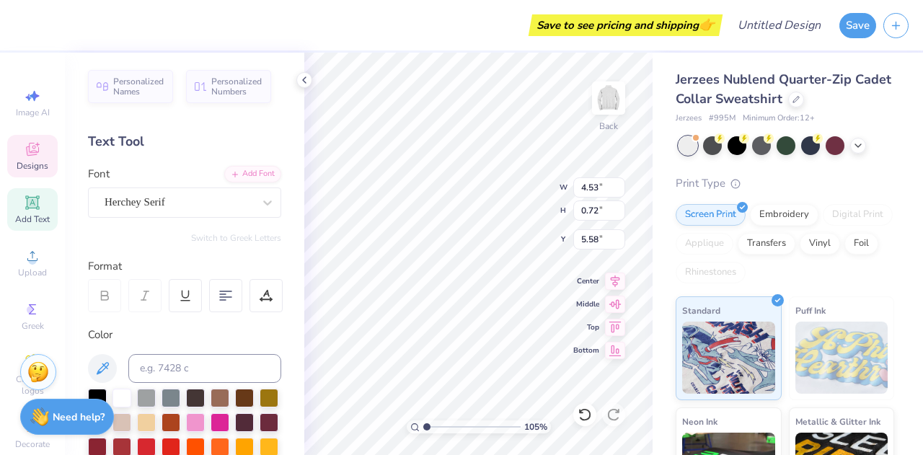
type textarea "Georgia Institute Tech"
type input "1.05349141077175"
type textarea "Georgia Institute ofTech"
type input "1.05349141077175"
type textarea "Georgia Institute of Tech"
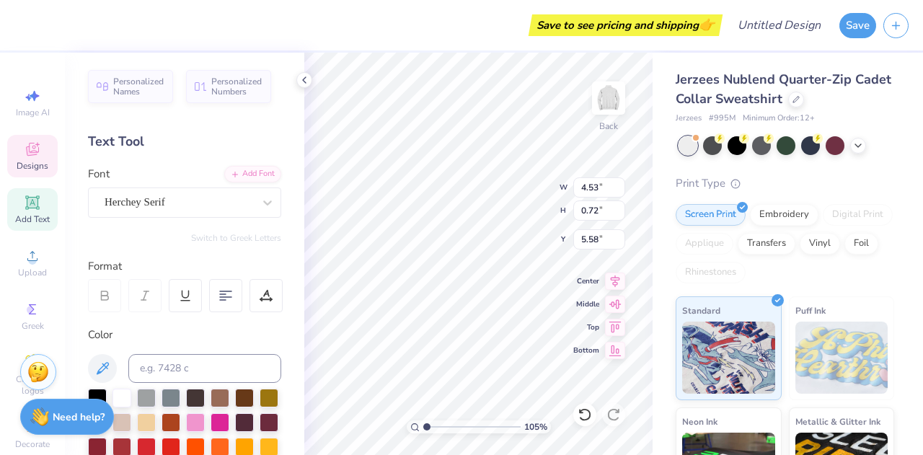
scroll to position [12, 8]
click at [496, 174] on div "105 % Back W 4.53 4.53 " H 0.72 0.72 " Y 5.58 5.58 " Center Middle Top Bottom" at bounding box center [478, 254] width 348 height 402
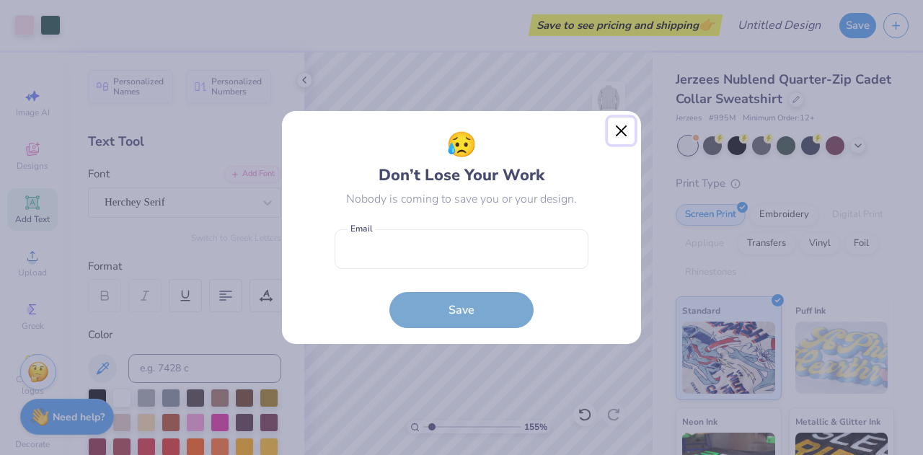
click at [623, 129] on button "Close" at bounding box center [621, 131] width 27 height 27
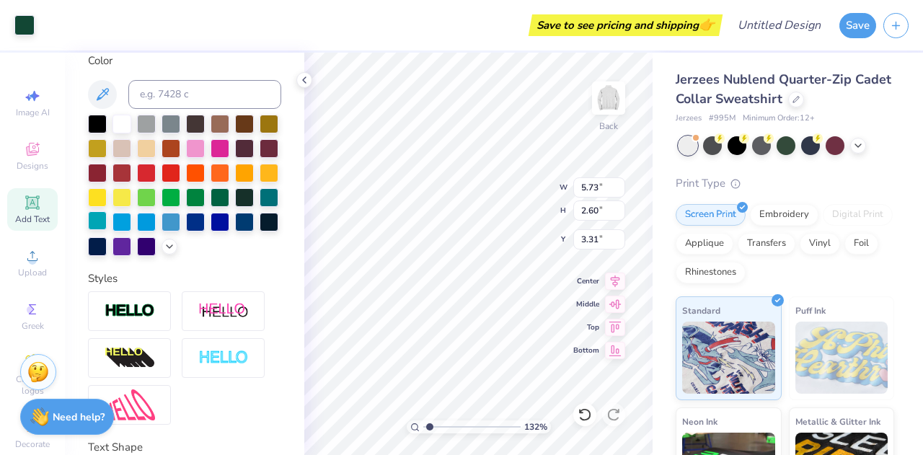
scroll to position [275, 0]
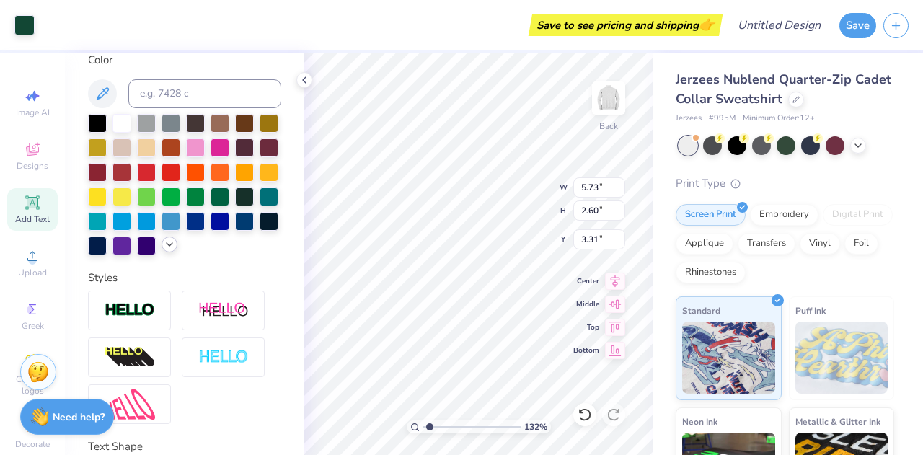
click at [164, 250] on icon at bounding box center [170, 245] width 12 height 12
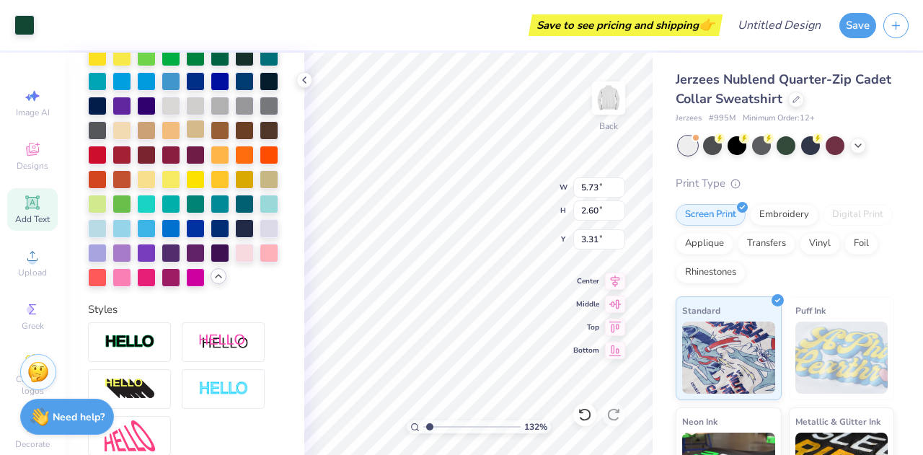
scroll to position [417, 0]
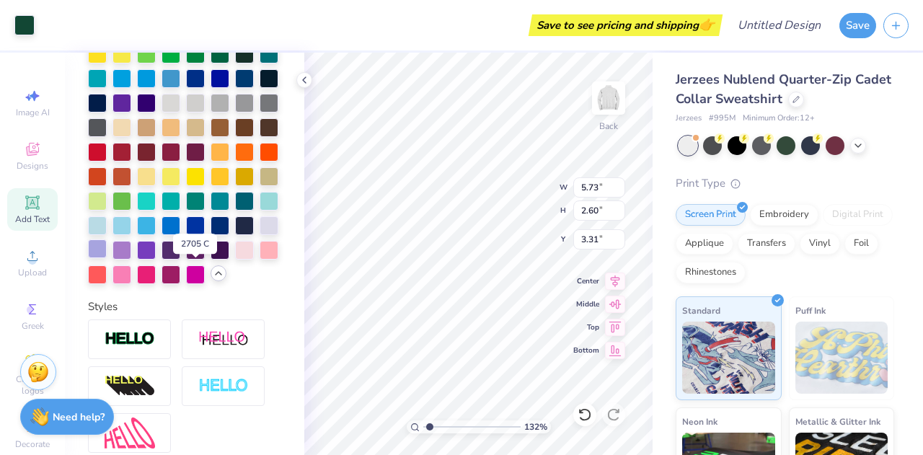
click at [107, 258] on div at bounding box center [97, 248] width 19 height 19
click at [131, 258] on div at bounding box center [121, 248] width 19 height 19
click at [156, 258] on div at bounding box center [146, 248] width 19 height 19
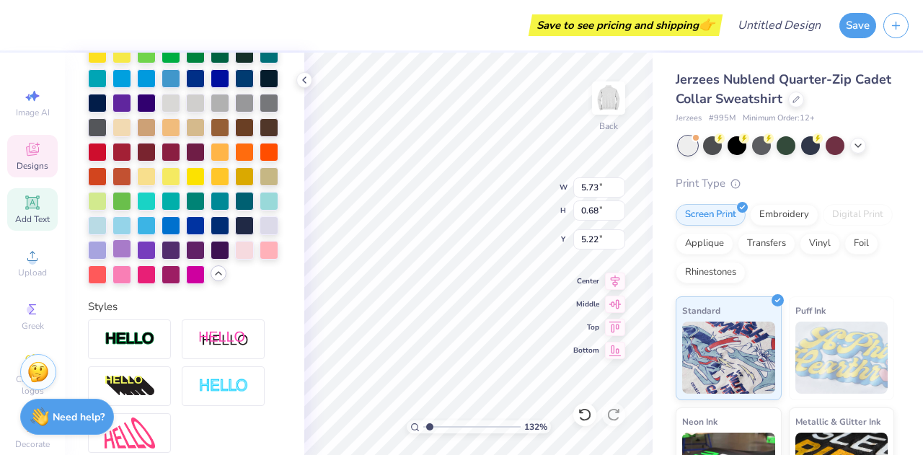
click at [131, 258] on div at bounding box center [121, 248] width 19 height 19
click at [156, 258] on div at bounding box center [146, 248] width 19 height 19
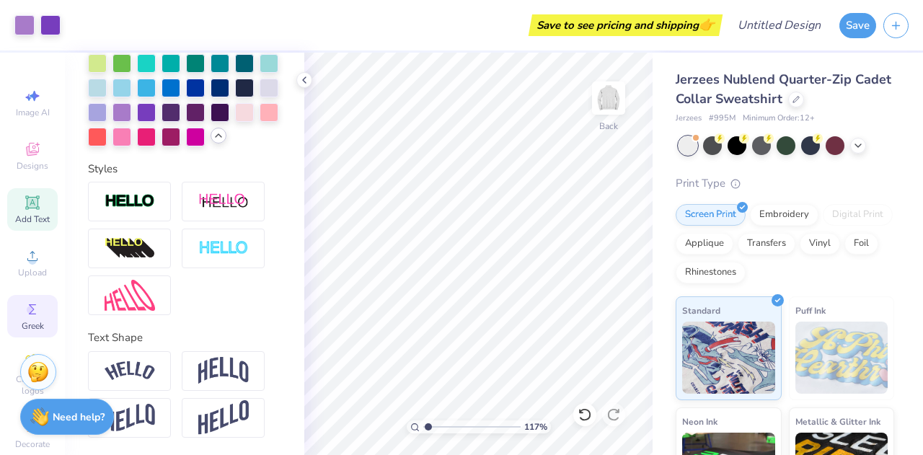
scroll to position [40, 0]
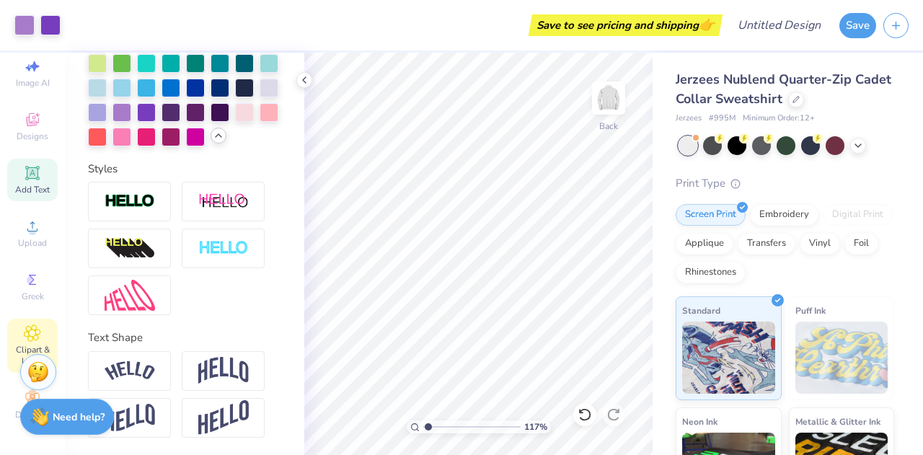
click at [28, 344] on span "Clipart & logos" at bounding box center [32, 355] width 50 height 23
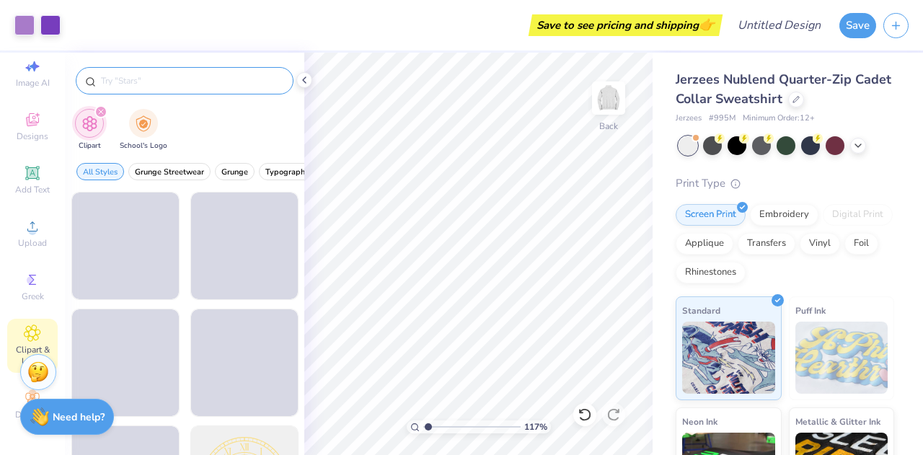
click at [182, 77] on input "text" at bounding box center [192, 81] width 185 height 14
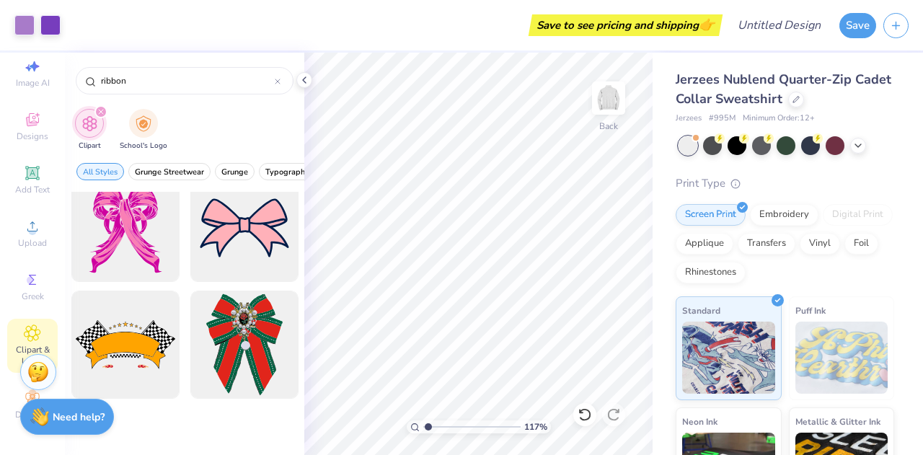
scroll to position [0, 0]
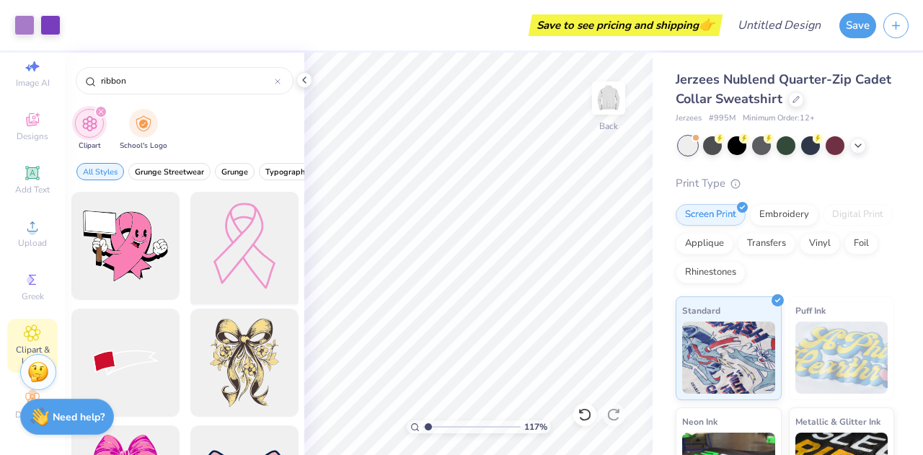
click at [234, 228] on div at bounding box center [244, 246] width 119 height 119
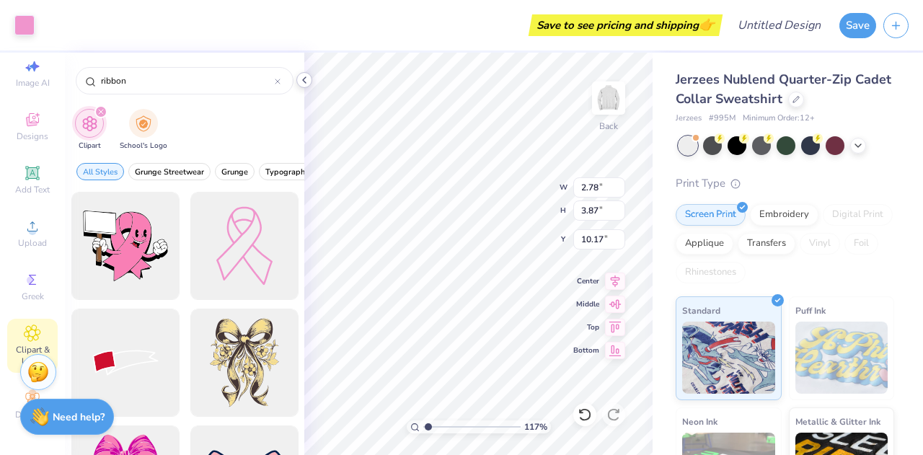
click at [304, 81] on polyline at bounding box center [304, 80] width 3 height 6
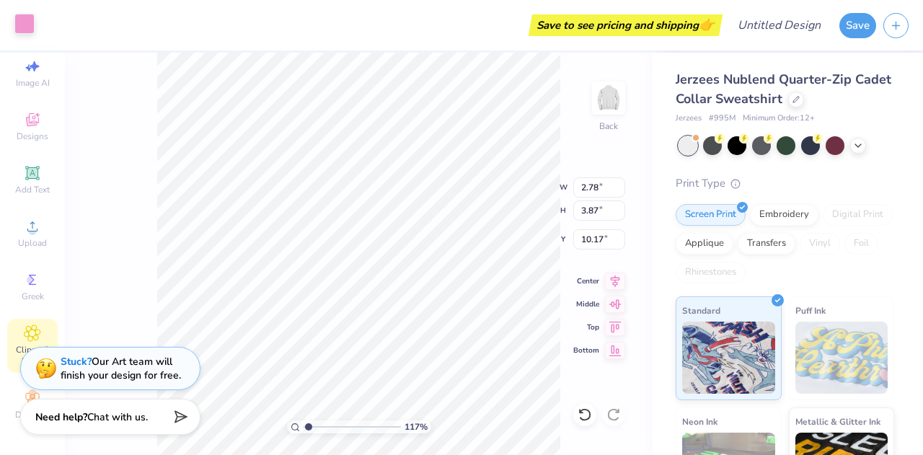
click at [26, 22] on div at bounding box center [24, 24] width 20 height 20
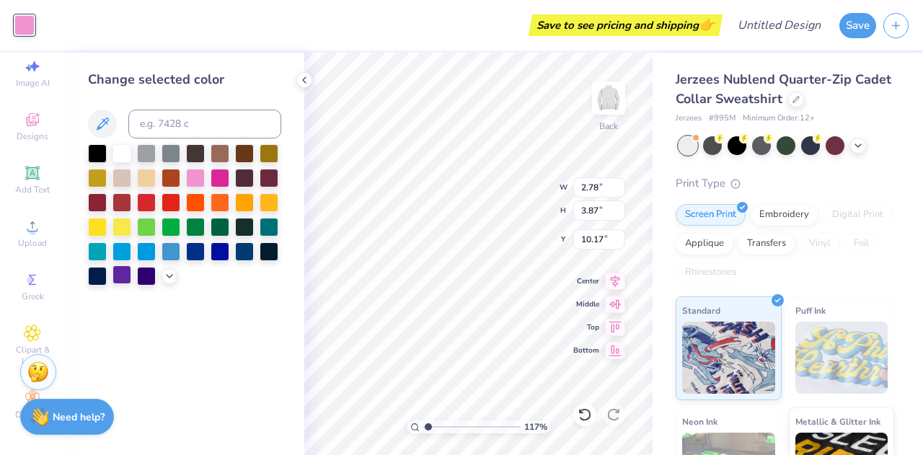
click at [120, 277] on div at bounding box center [121, 274] width 19 height 19
click at [431, 427] on input "range" at bounding box center [471, 426] width 97 height 13
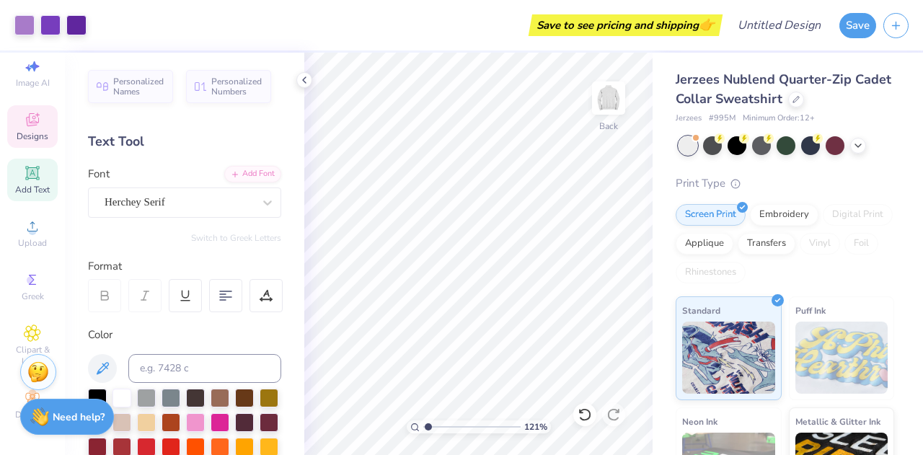
click at [32, 131] on span "Designs" at bounding box center [33, 137] width 32 height 12
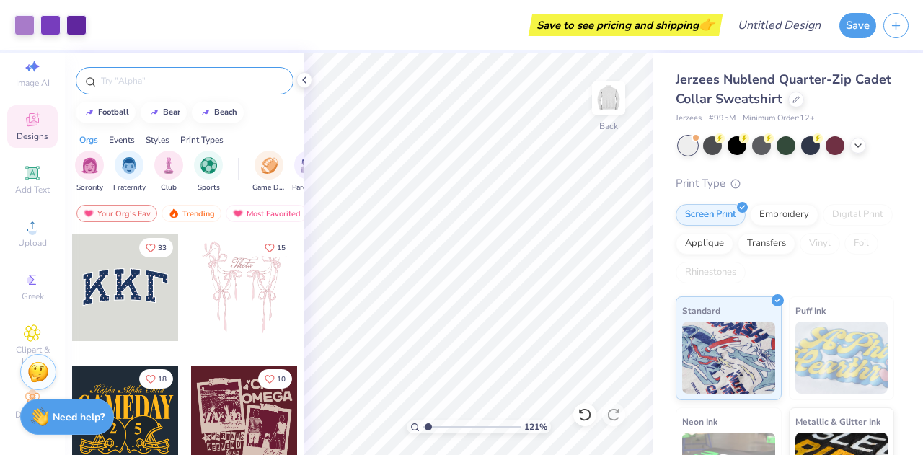
click at [190, 77] on input "text" at bounding box center [192, 81] width 185 height 14
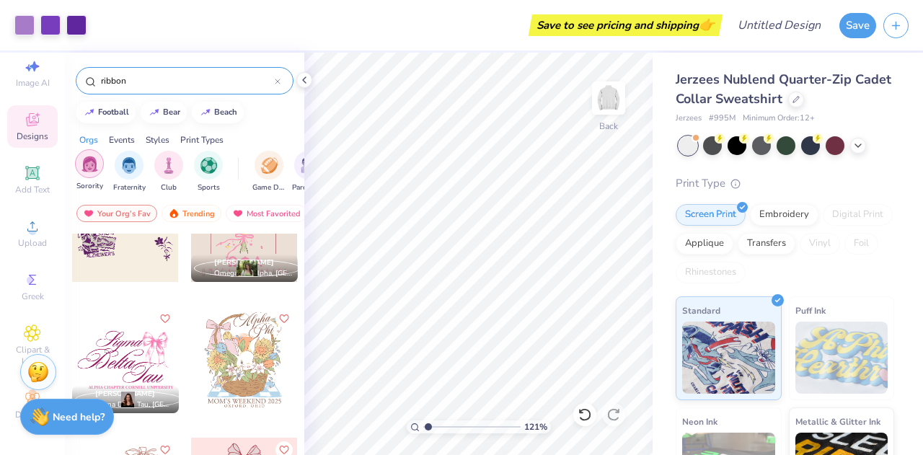
click at [98, 164] on div "filter for Sorority" at bounding box center [89, 163] width 29 height 29
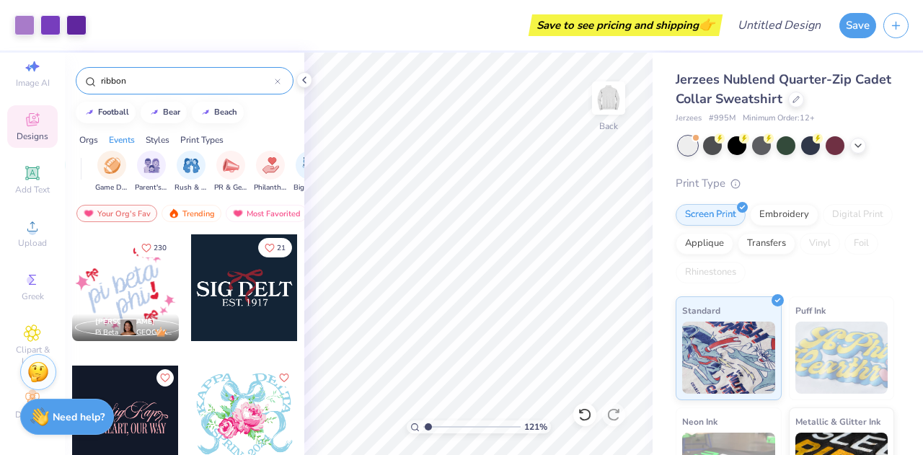
scroll to position [0, 224]
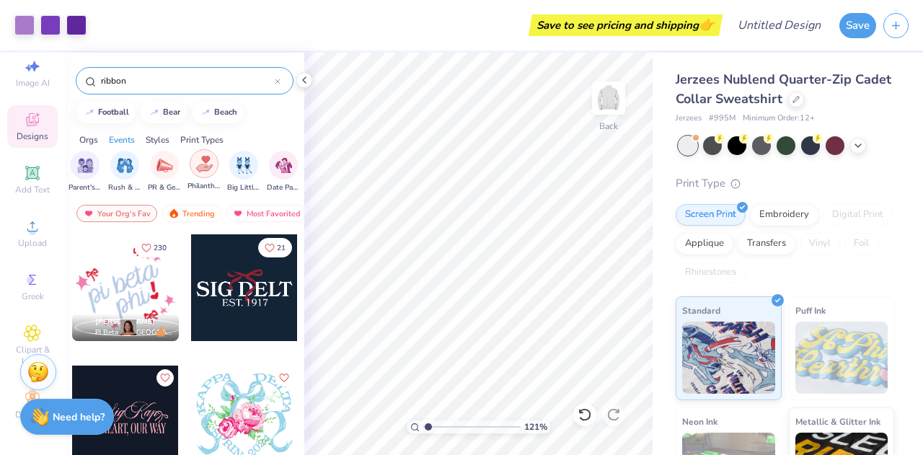
click at [202, 167] on img "filter for Philanthropy" at bounding box center [204, 164] width 17 height 17
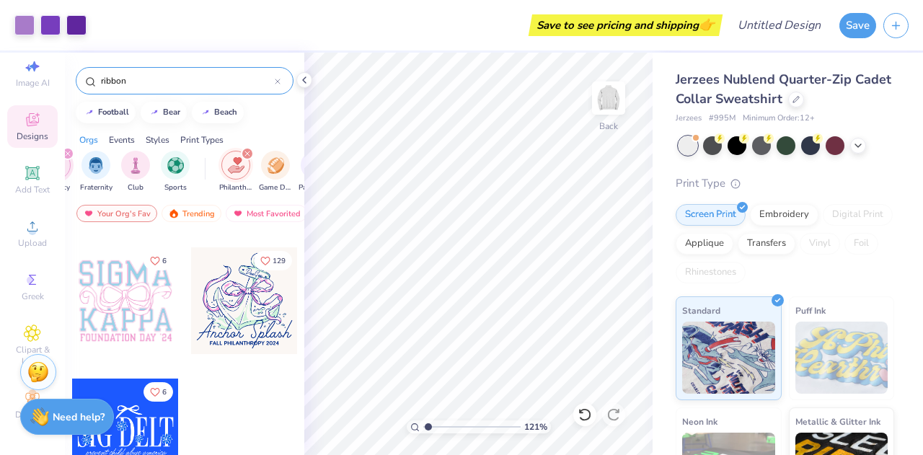
scroll to position [0, 0]
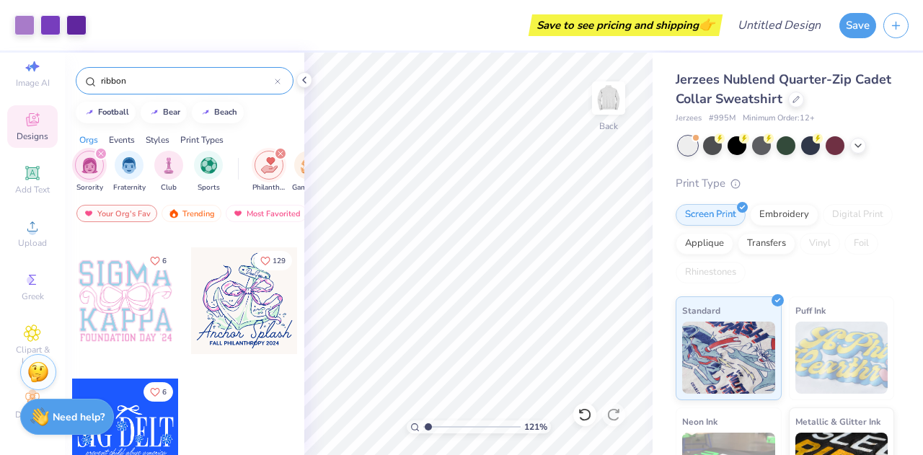
click at [100, 154] on icon "filter for Sorority" at bounding box center [101, 154] width 6 height 6
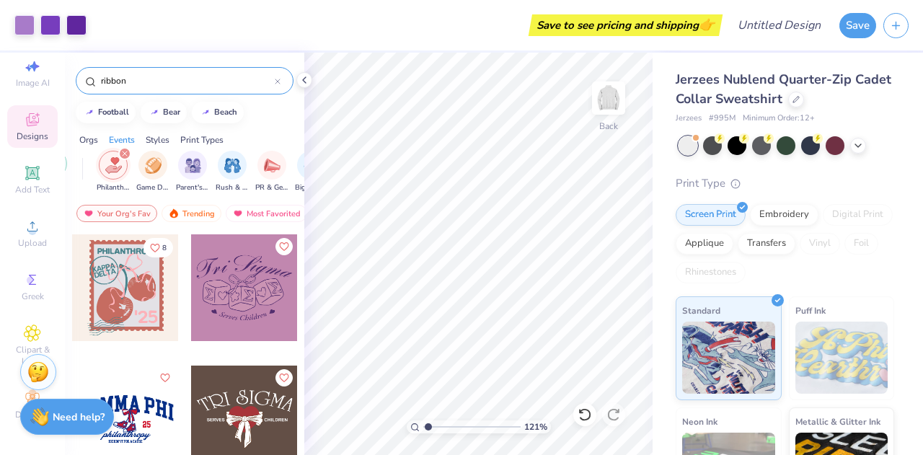
scroll to position [0, 159]
click at [124, 152] on icon "filter for Philanthropy" at bounding box center [122, 154] width 6 height 6
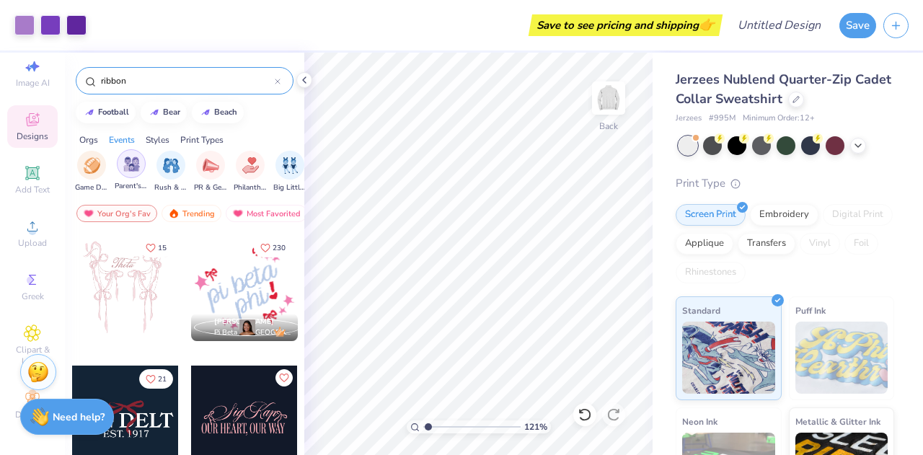
scroll to position [0, 179]
click at [138, 166] on div "filter for Parent's Weekend" at bounding box center [129, 163] width 29 height 29
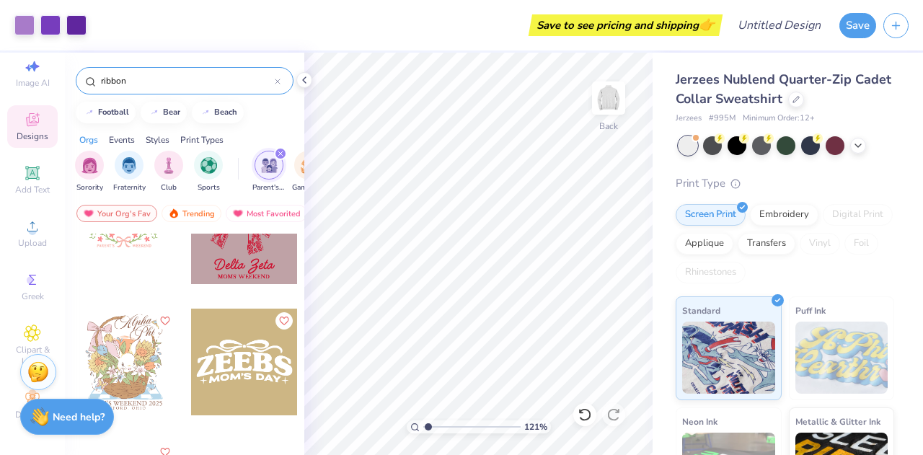
scroll to position [381, 0]
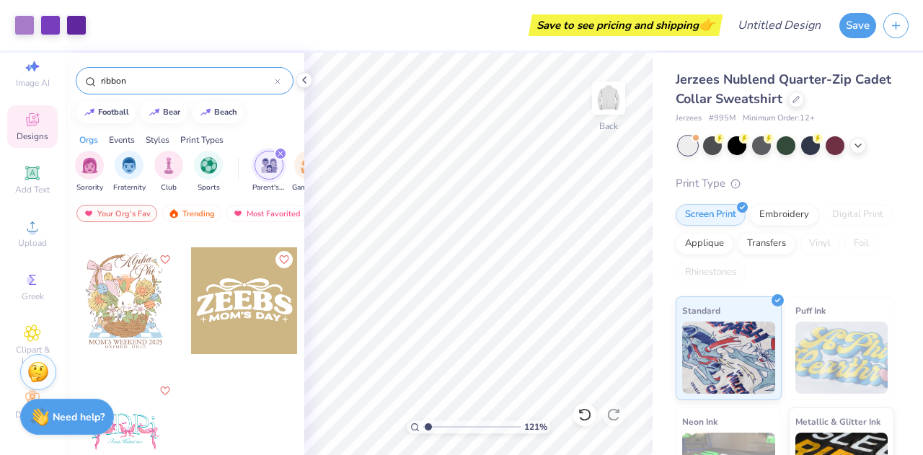
drag, startPoint x: 296, startPoint y: 429, endPoint x: 275, endPoint y: 157, distance: 272.6
click at [275, 157] on div "filter for Parent's Weekend" at bounding box center [280, 153] width 13 height 13
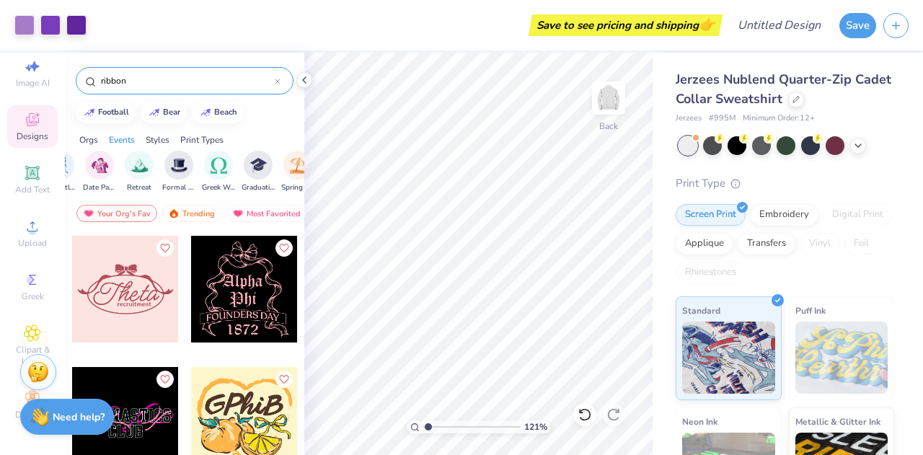
scroll to position [0, 451]
click at [164, 167] on div "filter for Greek Week" at bounding box center [175, 165] width 29 height 29
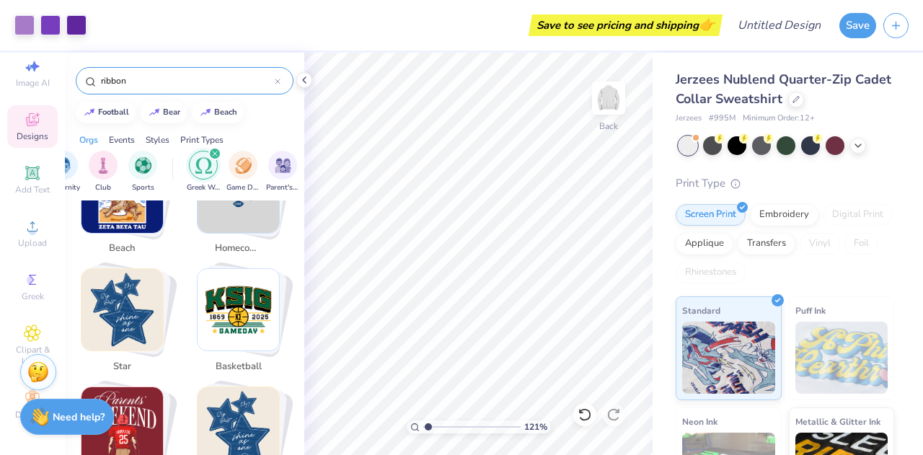
scroll to position [0, 67]
click at [216, 154] on div "filter for Greek Week" at bounding box center [213, 153] width 13 height 13
